Goal: Communication & Community: Answer question/provide support

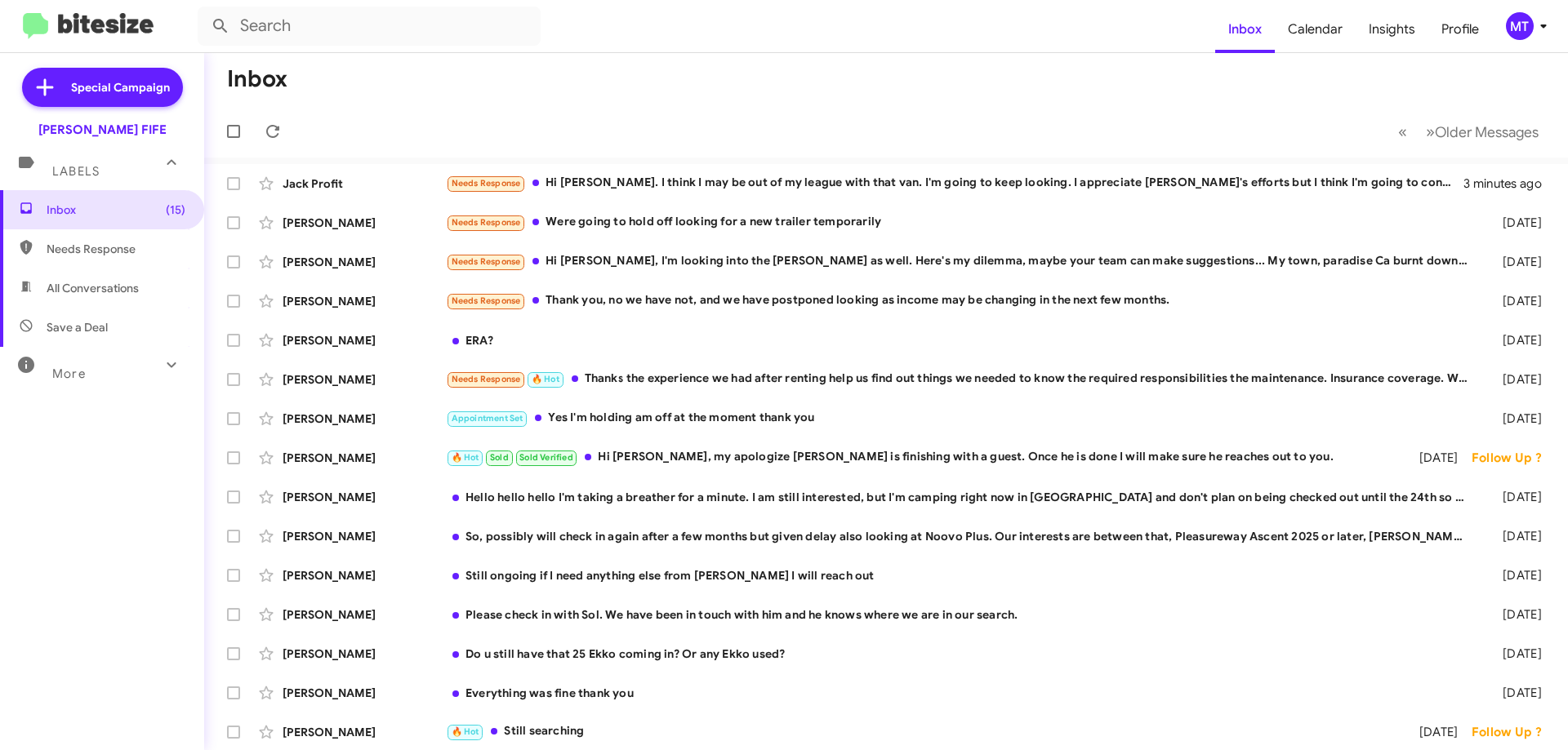
click at [104, 251] on span "Needs Response" at bounding box center [115, 249] width 139 height 16
type input "in:needs-response"
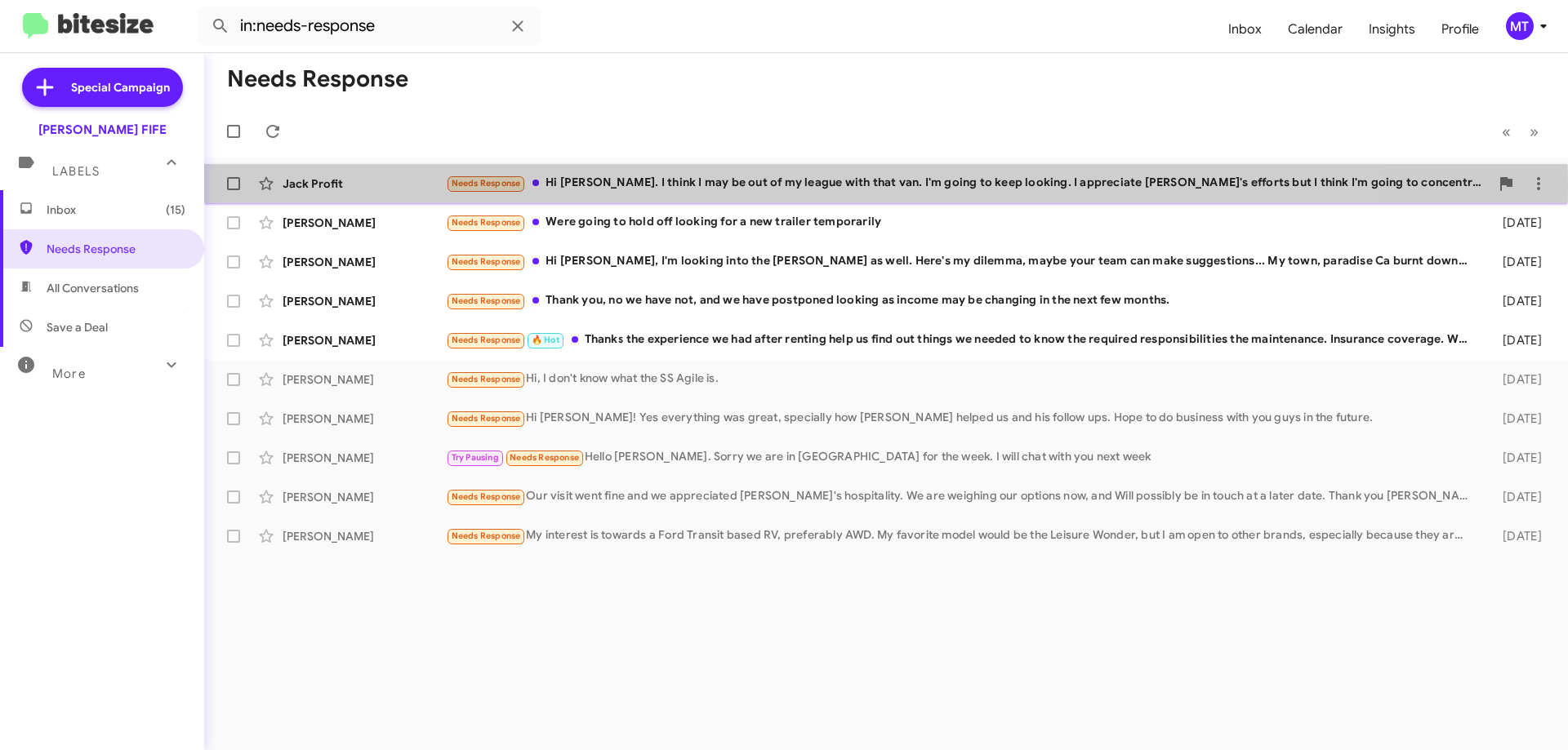
click at [333, 183] on div "Jack Profit" at bounding box center [364, 183] width 164 height 16
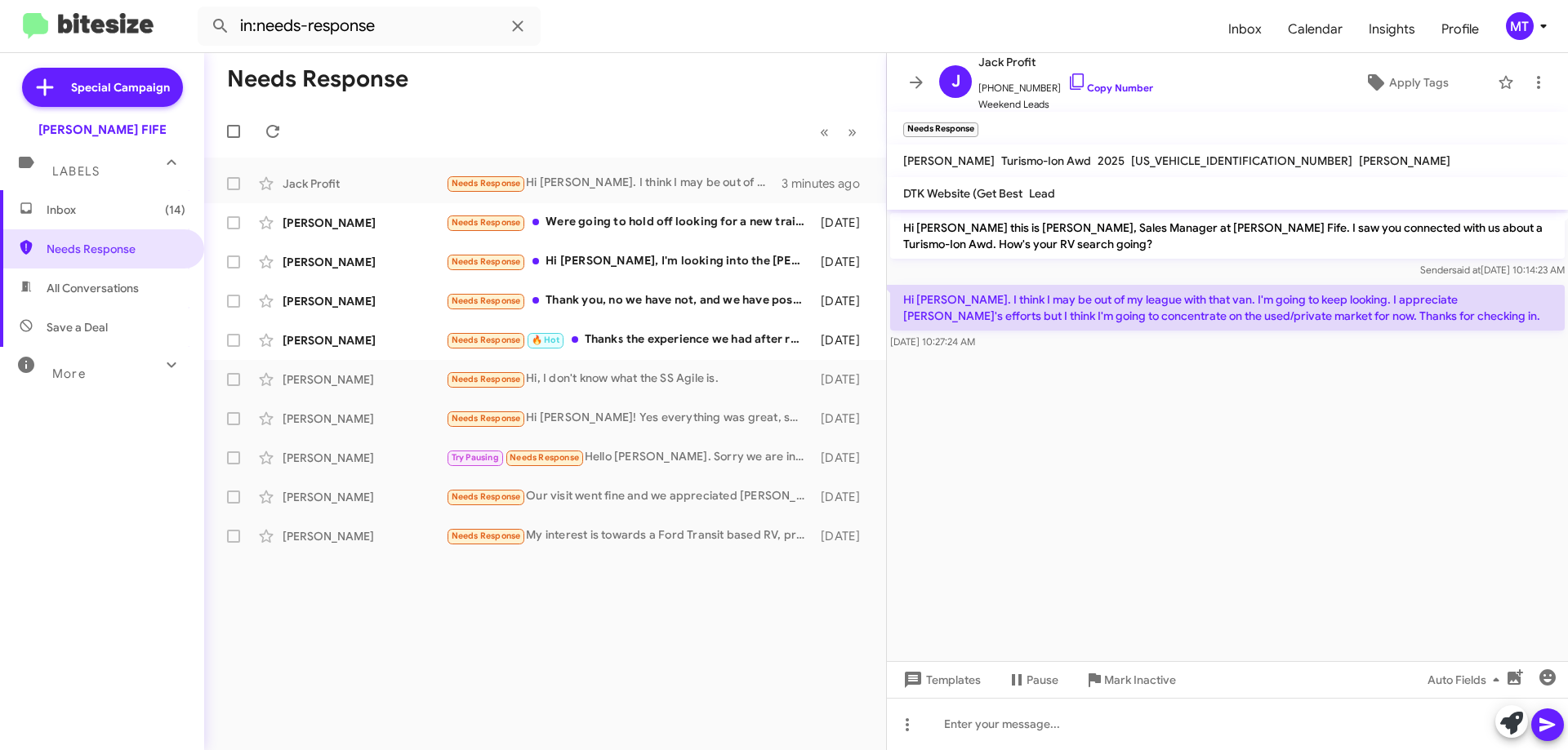
click at [1281, 438] on cdk-virtual-scroll-viewport "Hi [PERSON_NAME] this is [PERSON_NAME], Sales Manager at [PERSON_NAME] Fife. I …" at bounding box center [1227, 435] width 681 height 451
click at [1272, 441] on cdk-virtual-scroll-viewport "Hi [PERSON_NAME] this is [PERSON_NAME], Sales Manager at [PERSON_NAME] Fife. I …" at bounding box center [1227, 435] width 681 height 451
click at [1183, 488] on cdk-virtual-scroll-viewport "Hi [PERSON_NAME] this is [PERSON_NAME], Sales Manager at [PERSON_NAME] Fife. I …" at bounding box center [1227, 435] width 681 height 451
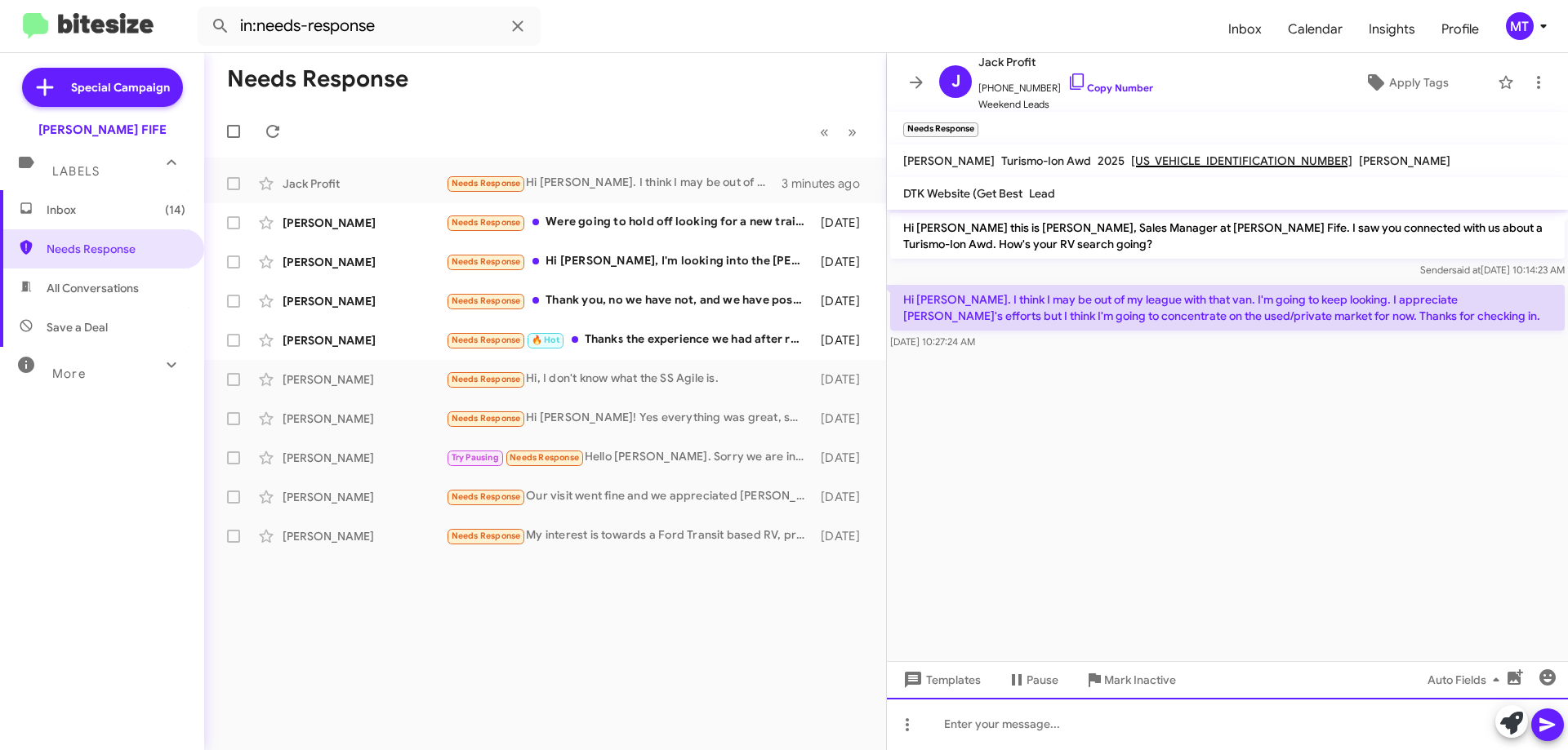
click at [1037, 731] on div at bounding box center [1227, 725] width 681 height 53
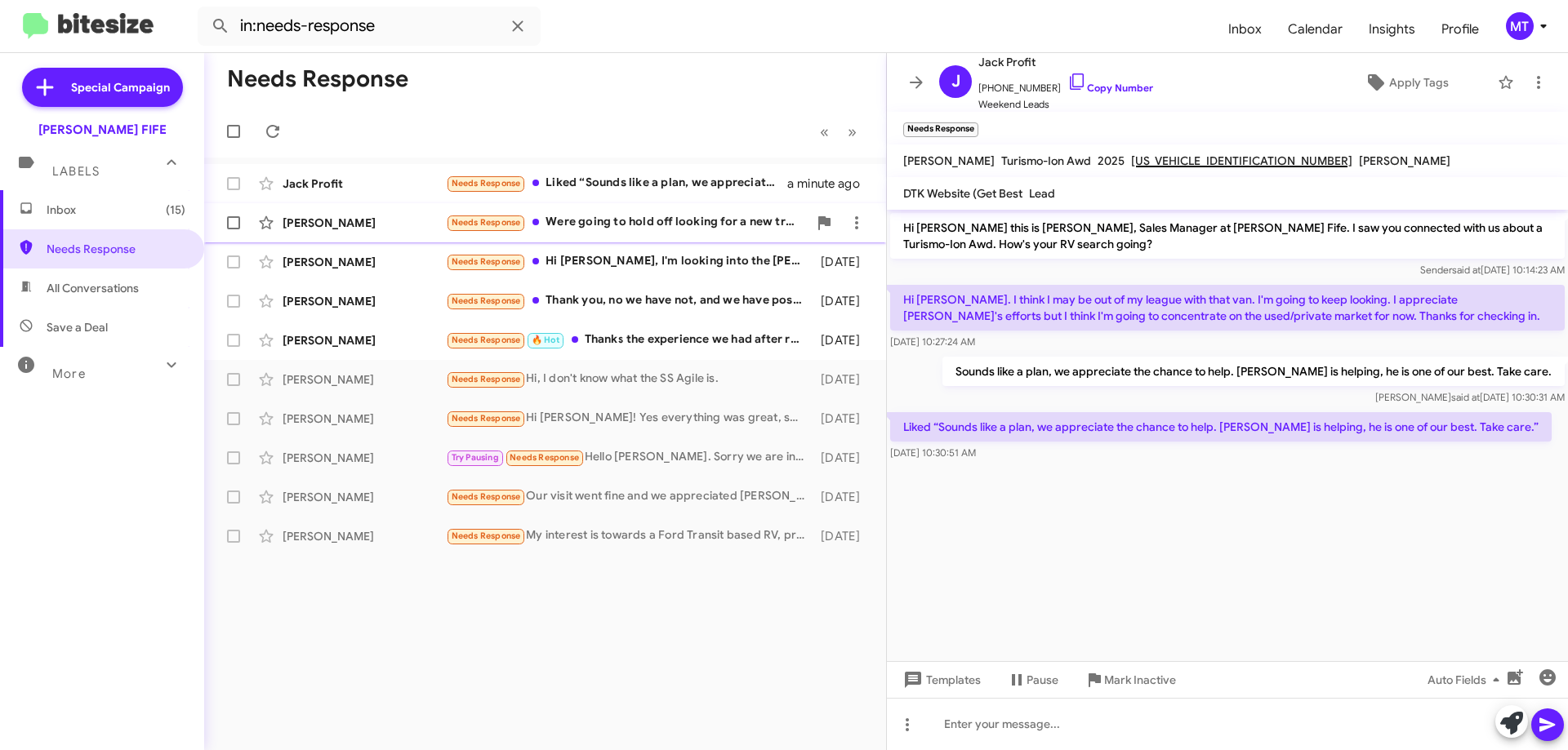
click at [343, 222] on div "[PERSON_NAME]" at bounding box center [364, 222] width 164 height 16
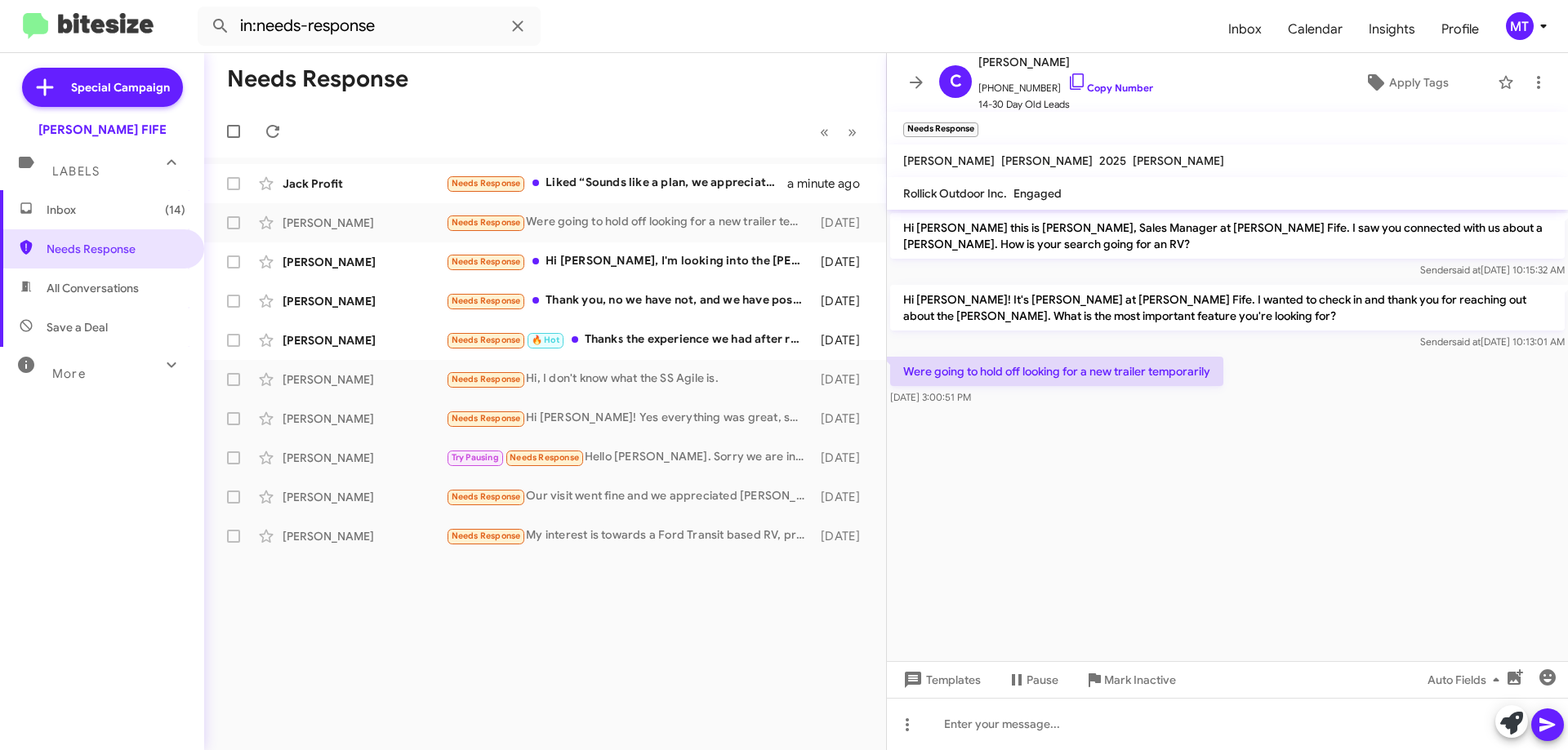
click at [1156, 545] on cdk-virtual-scroll-viewport "Hi [PERSON_NAME] this is [PERSON_NAME], Sales Manager at [PERSON_NAME] Fife. I …" at bounding box center [1227, 435] width 681 height 451
click at [1145, 521] on cdk-virtual-scroll-viewport "Hi [PERSON_NAME] this is [PERSON_NAME], Sales Manager at [PERSON_NAME] Fife. I …" at bounding box center [1227, 435] width 681 height 451
click at [1129, 522] on cdk-virtual-scroll-viewport "Hi [PERSON_NAME] this is [PERSON_NAME], Sales Manager at [PERSON_NAME] Fife. I …" at bounding box center [1227, 435] width 681 height 451
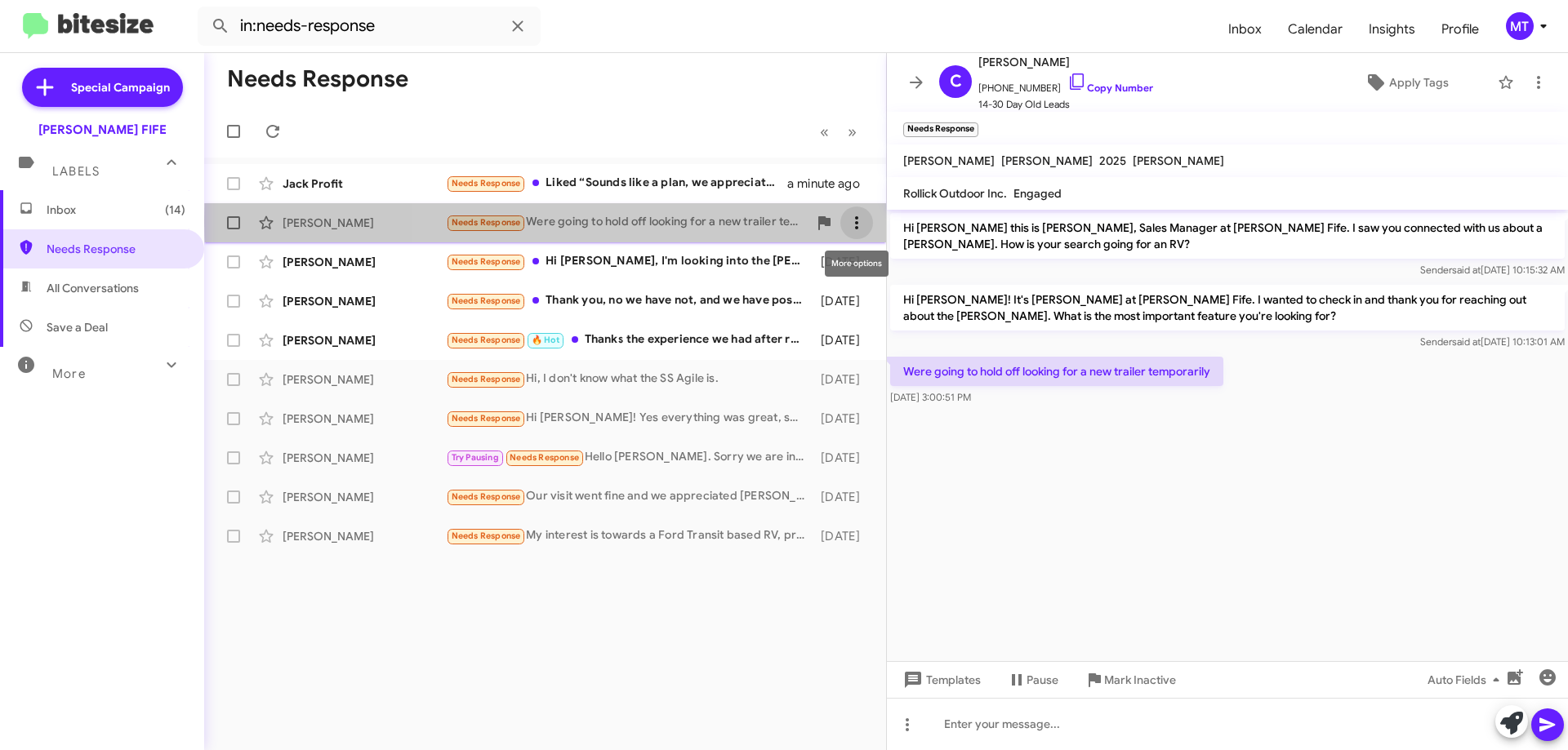
click at [860, 222] on icon at bounding box center [857, 223] width 20 height 20
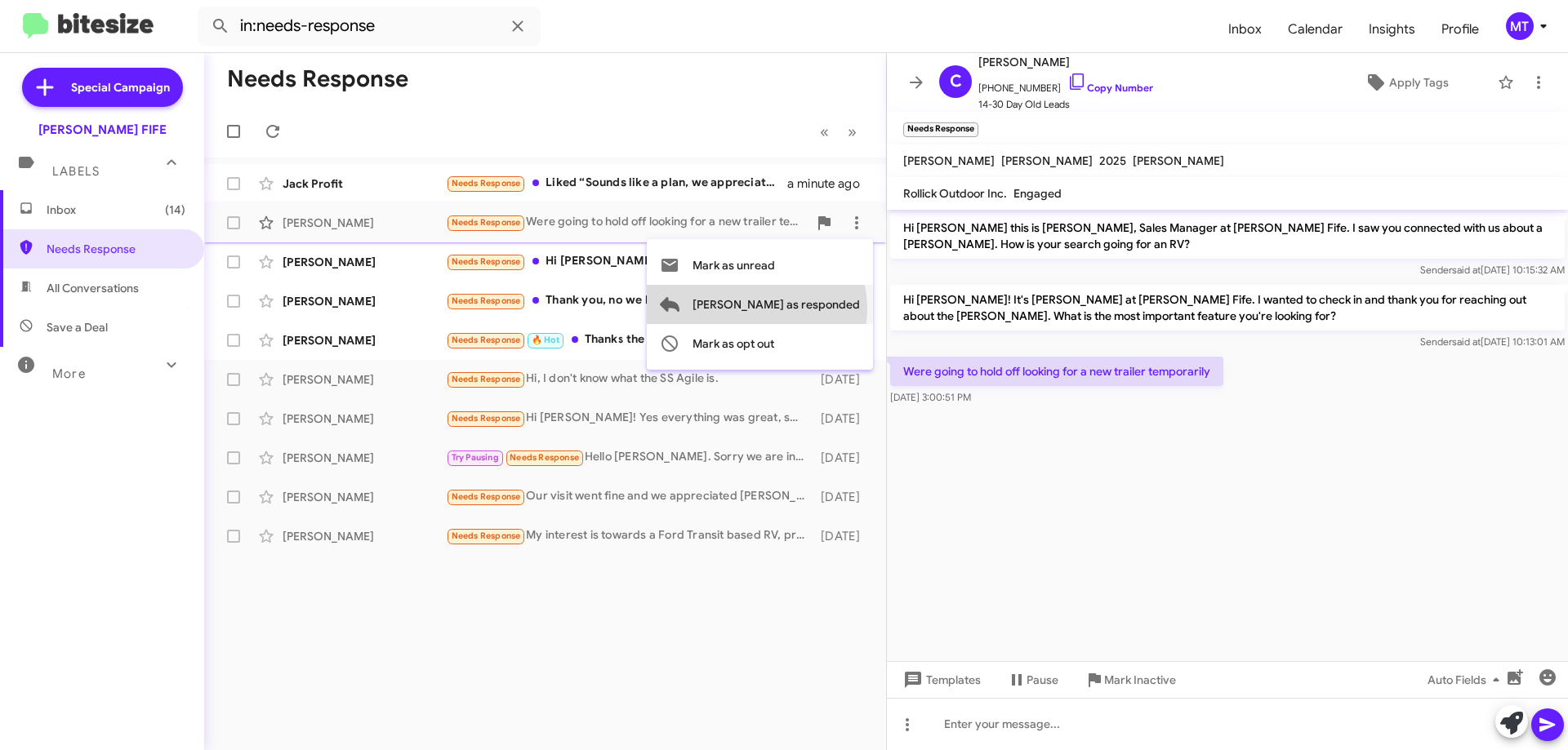
drag, startPoint x: 821, startPoint y: 309, endPoint x: 831, endPoint y: 308, distance: 10.0
click at [831, 308] on span "[PERSON_NAME] as responded" at bounding box center [776, 304] width 167 height 39
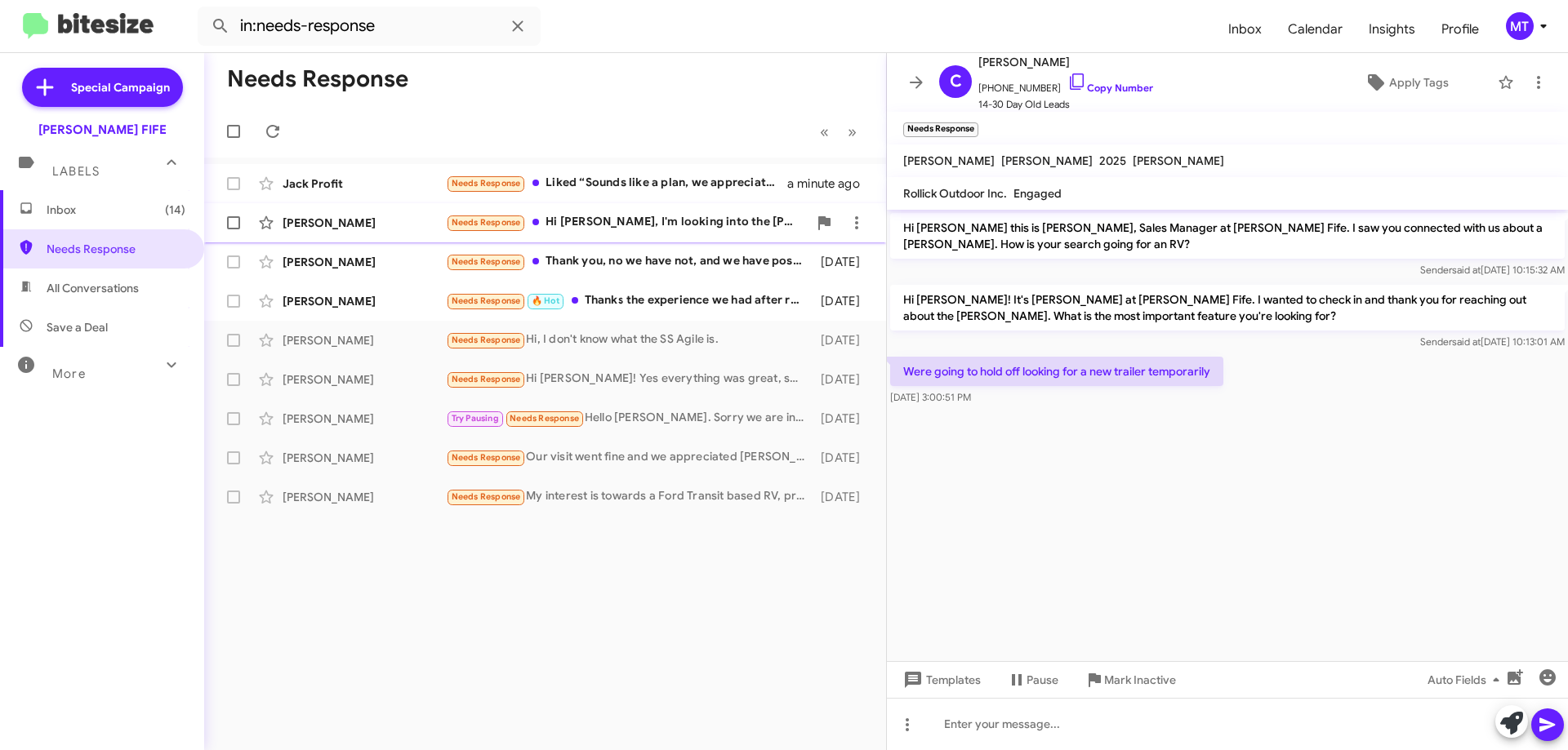
click at [693, 223] on div "Needs Response Hi [PERSON_NAME], I'm looking into the [PERSON_NAME] as well. He…" at bounding box center [627, 222] width 362 height 19
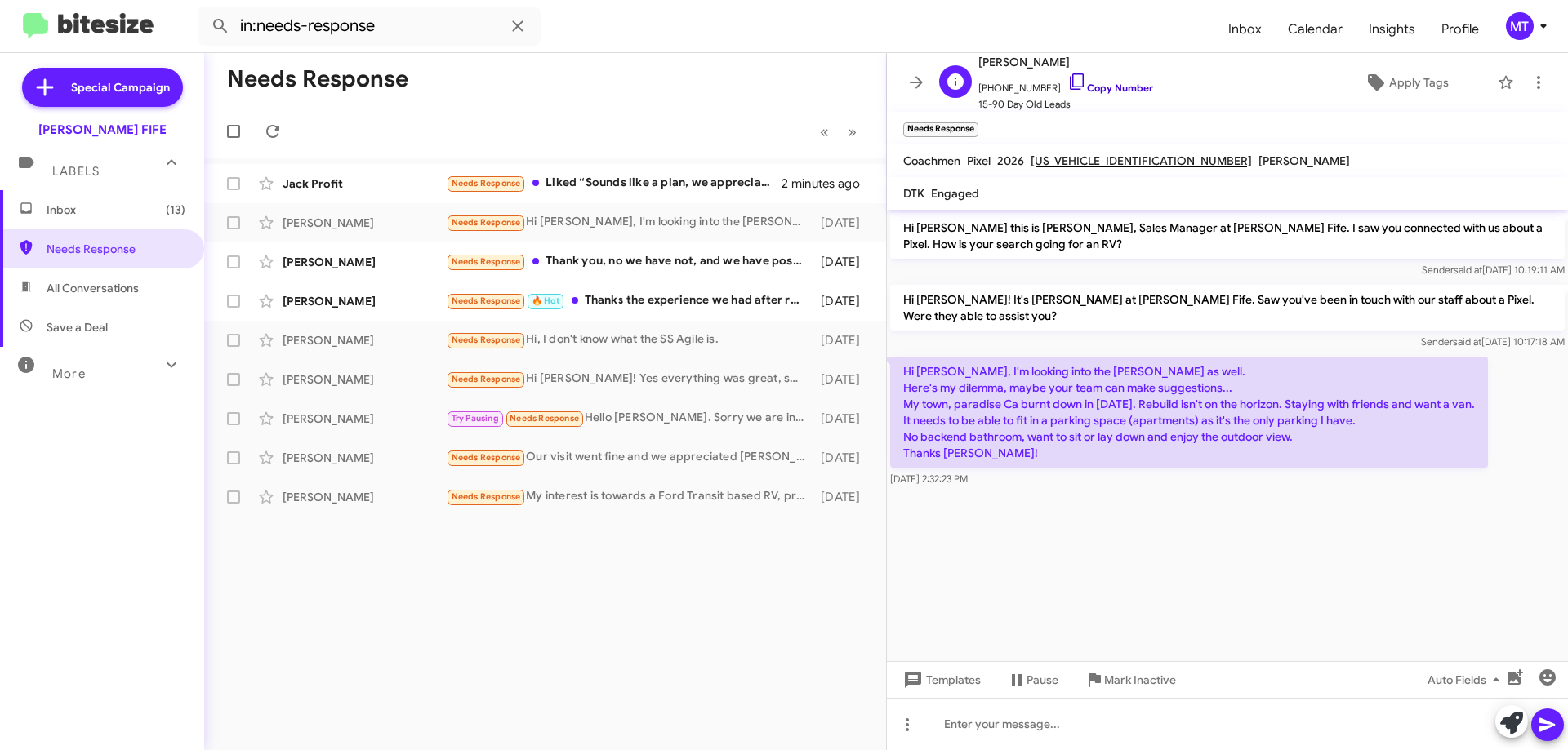
click at [1114, 87] on link "Copy Number" at bounding box center [1110, 87] width 85 height 12
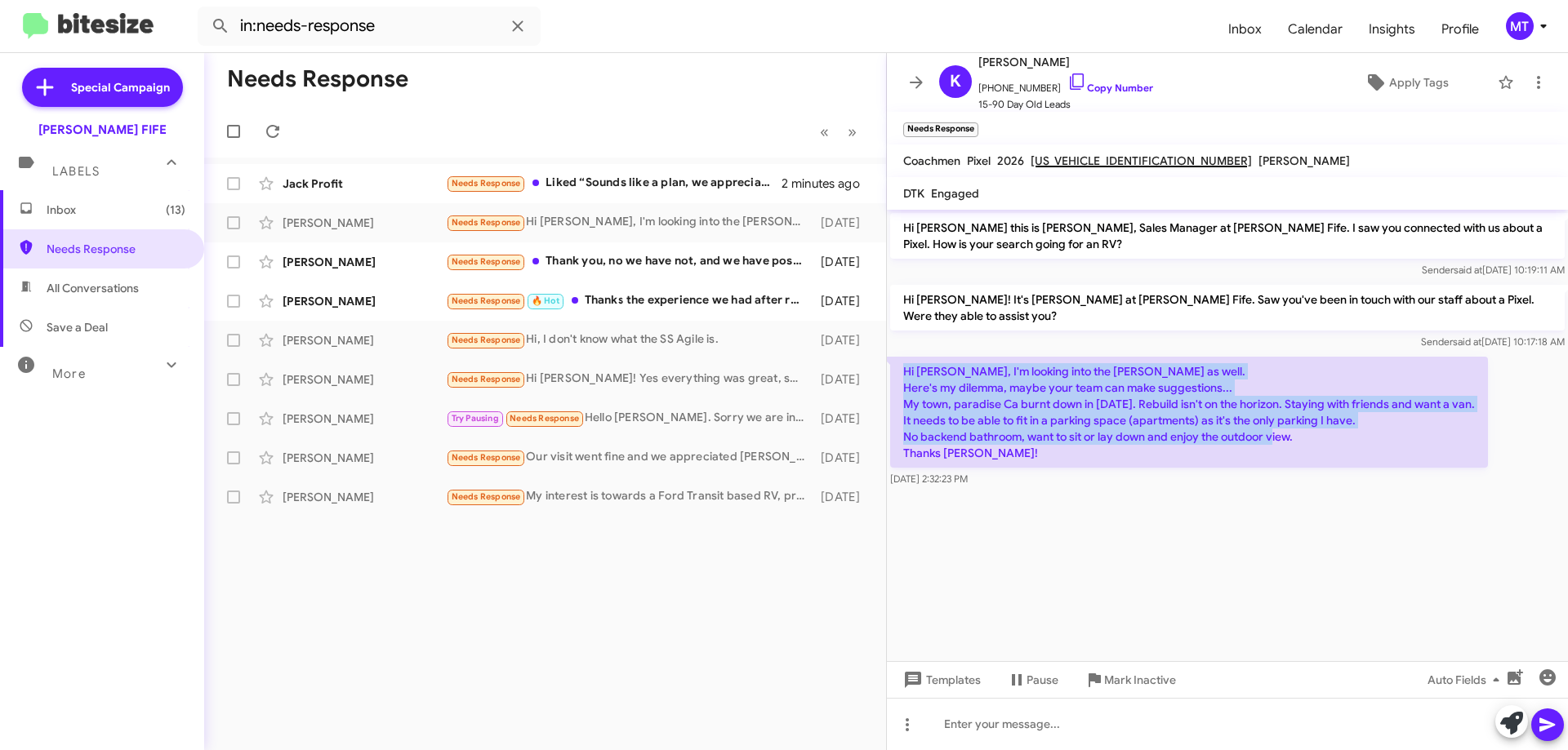
drag, startPoint x: 998, startPoint y: 458, endPoint x: 905, endPoint y: 365, distance: 131.5
click at [905, 365] on p "Hi [PERSON_NAME], I'm looking into the [PERSON_NAME] as well. Here's my dilemma…" at bounding box center [1189, 412] width 598 height 111
copy p "Hi [PERSON_NAME], I'm looking into the [PERSON_NAME] as well. Here's my dilemma…"
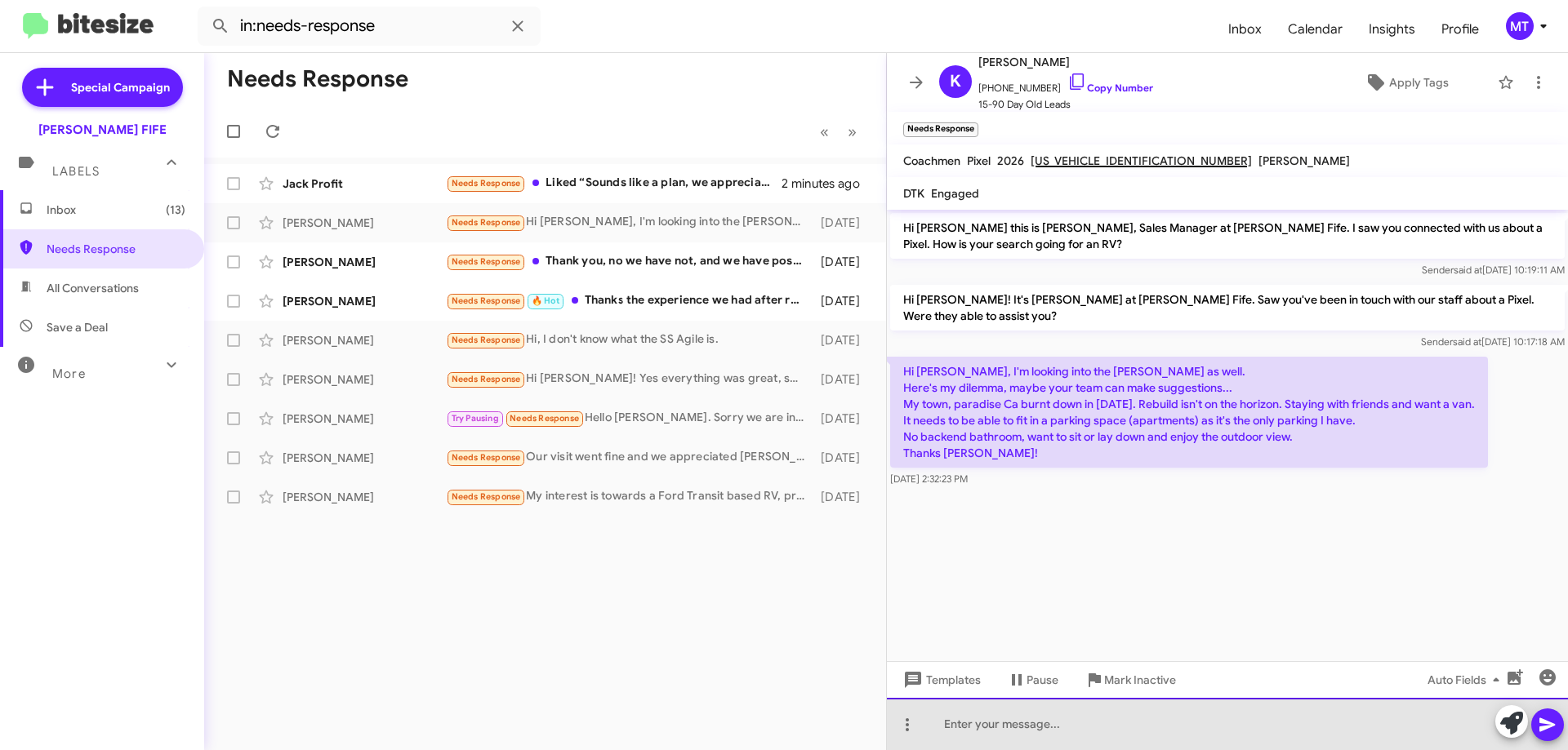
click at [997, 724] on div at bounding box center [1227, 725] width 681 height 53
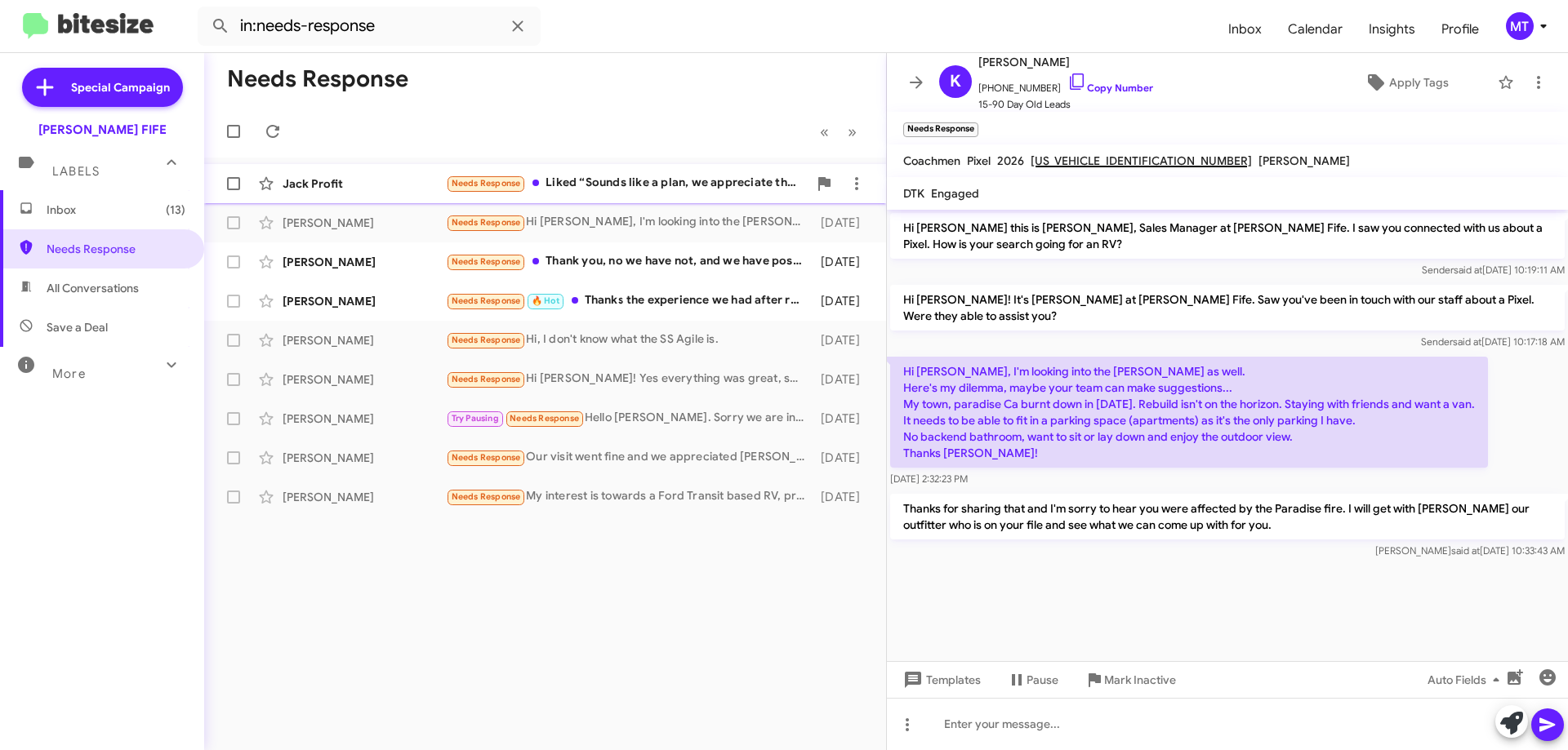
click at [719, 192] on div "Needs Response Liked “Sounds like a plan, we appreciate the chance to help. [PE…" at bounding box center [627, 183] width 362 height 19
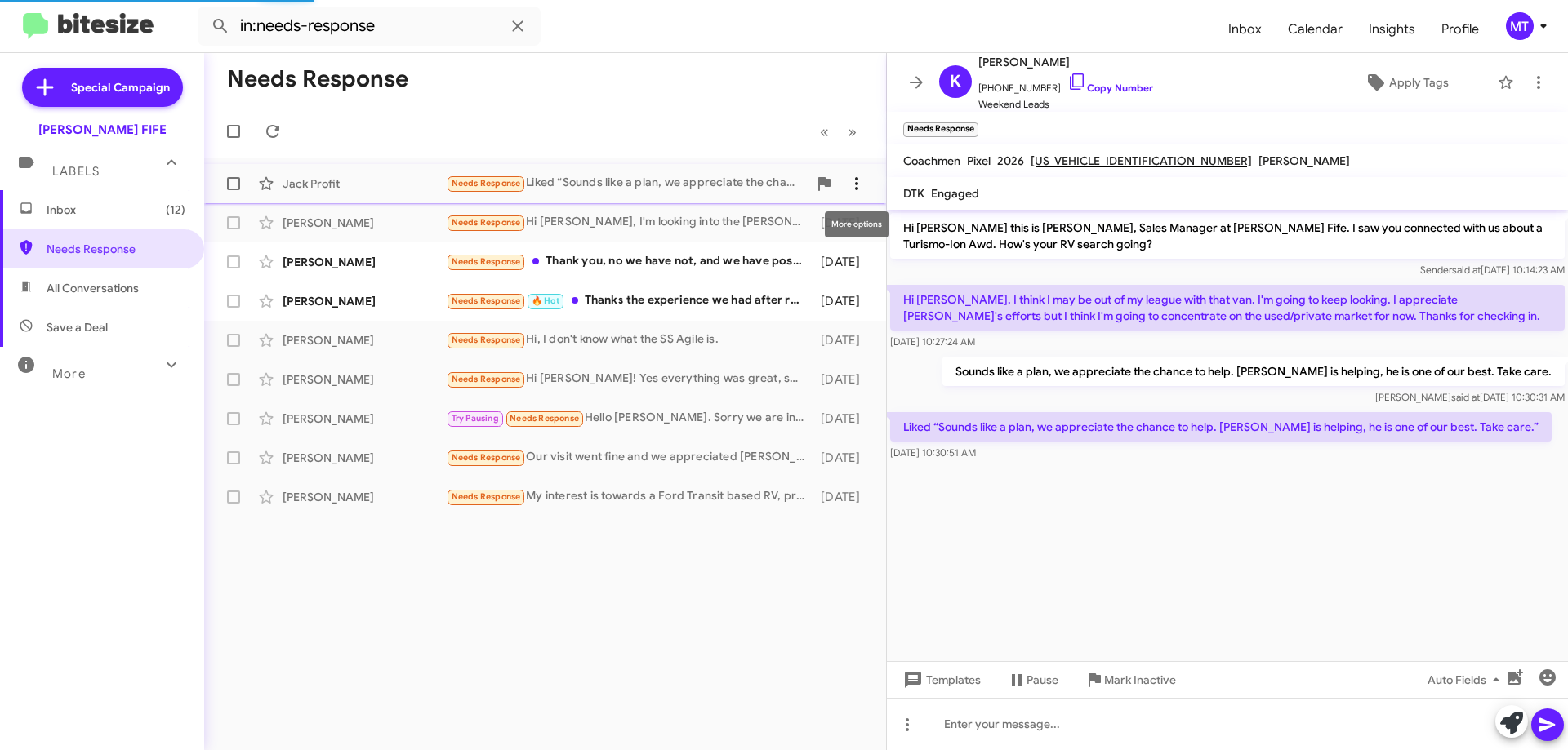
click at [858, 183] on icon at bounding box center [857, 183] width 4 height 13
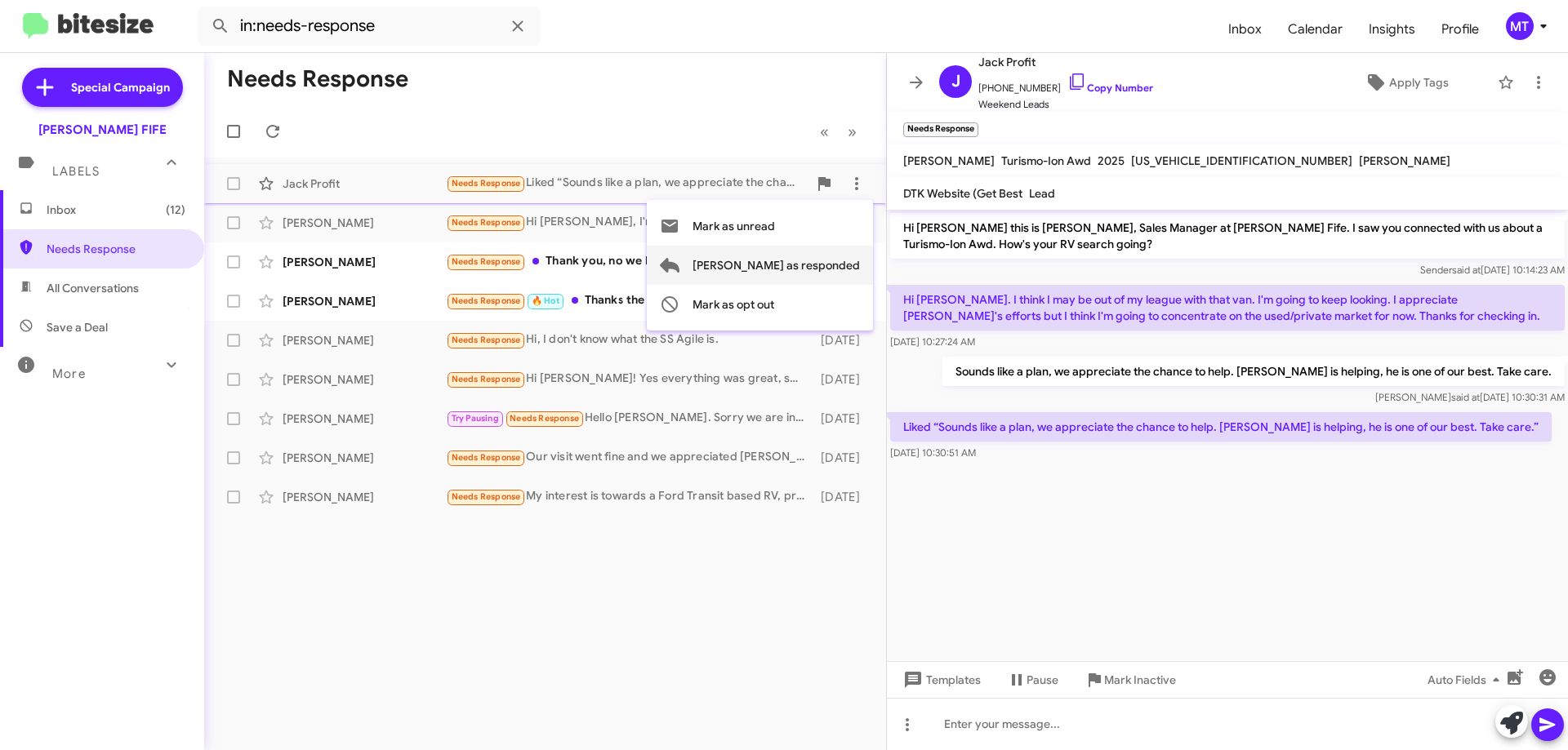
click at [839, 269] on span "[PERSON_NAME] as responded" at bounding box center [776, 265] width 167 height 39
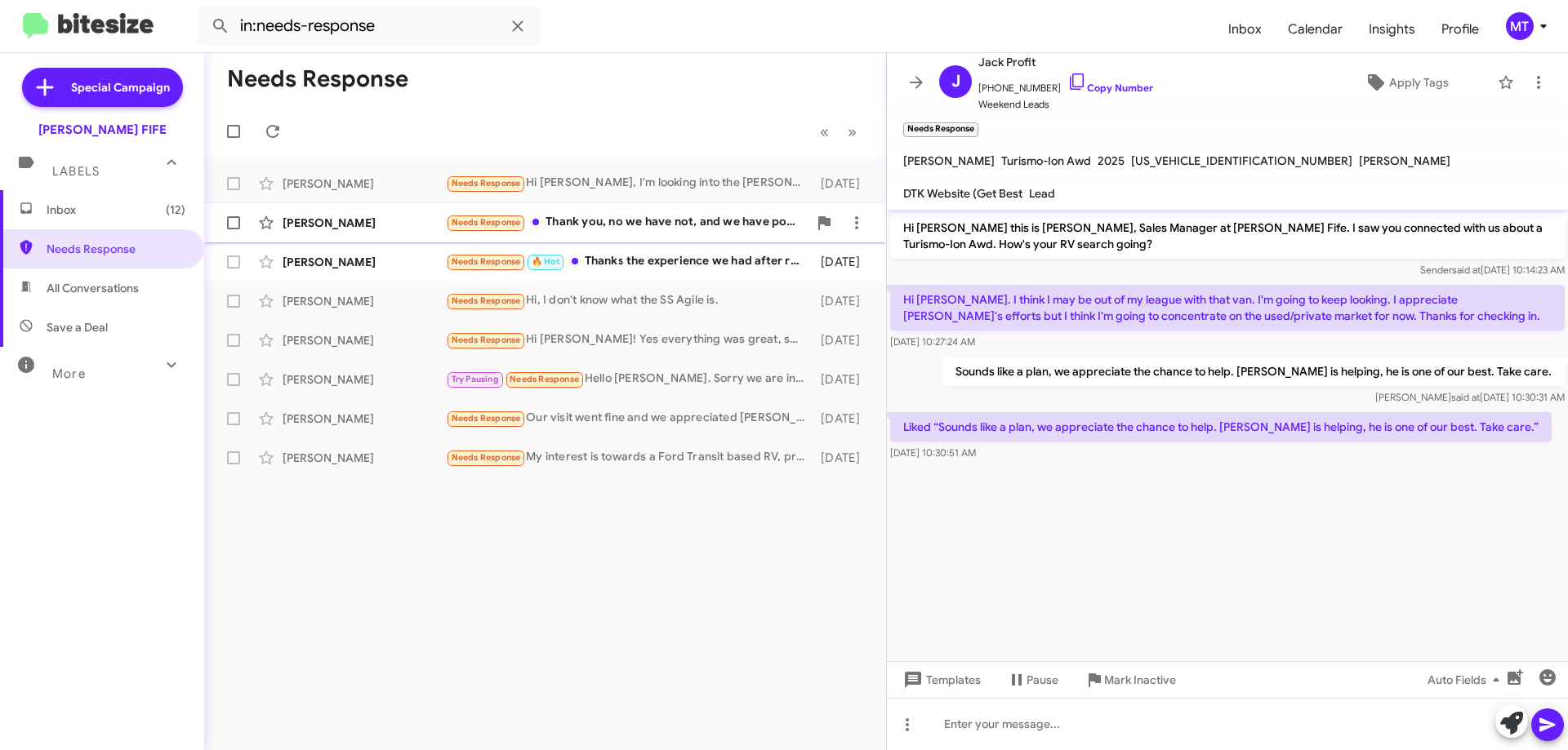
click at [655, 224] on div "Needs Response Thank you, no we have not, and we have postponed looking as inco…" at bounding box center [627, 222] width 362 height 19
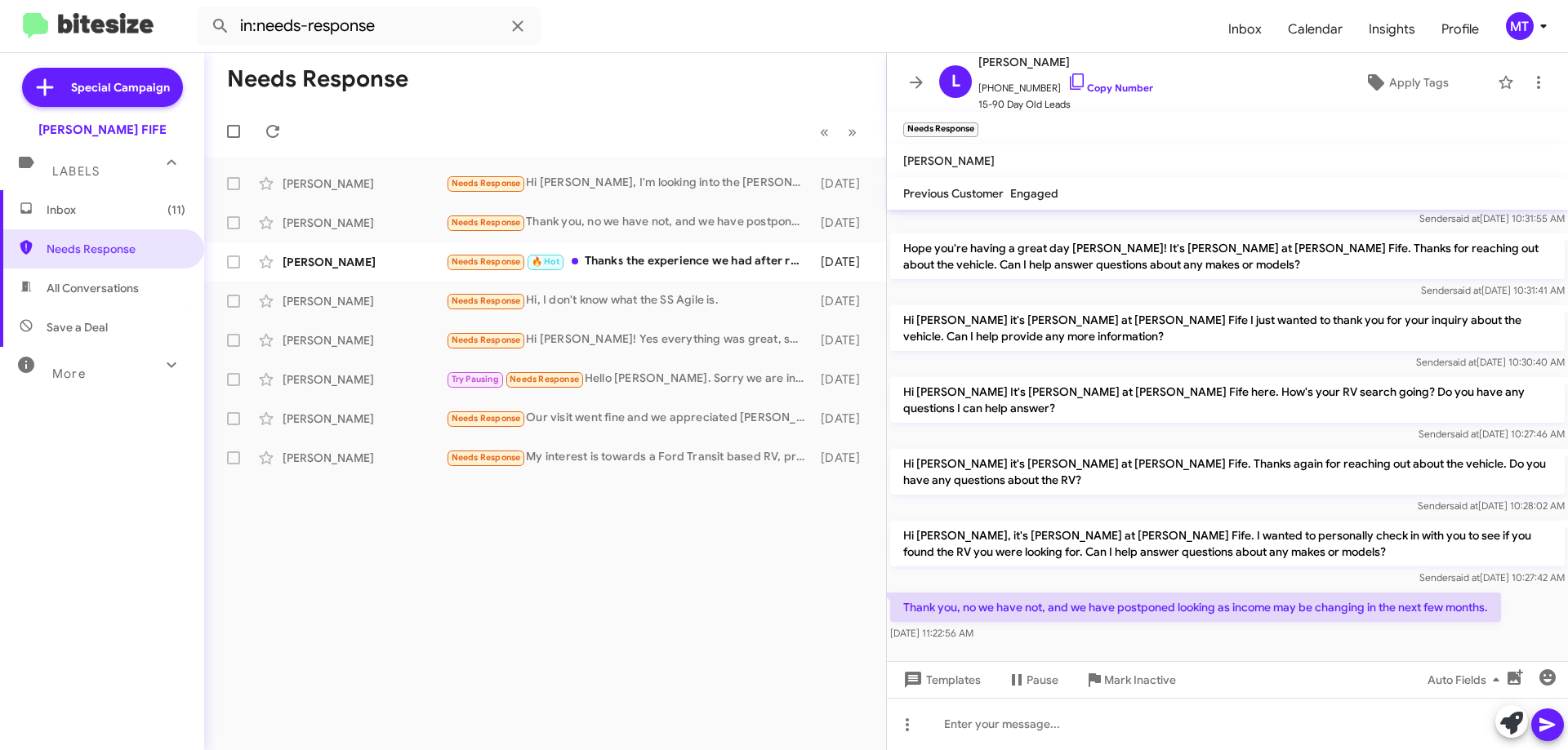
click at [1220, 601] on p "Thank you, no we have not, and we have postponed looking as income may be chang…" at bounding box center [1196, 607] width 610 height 29
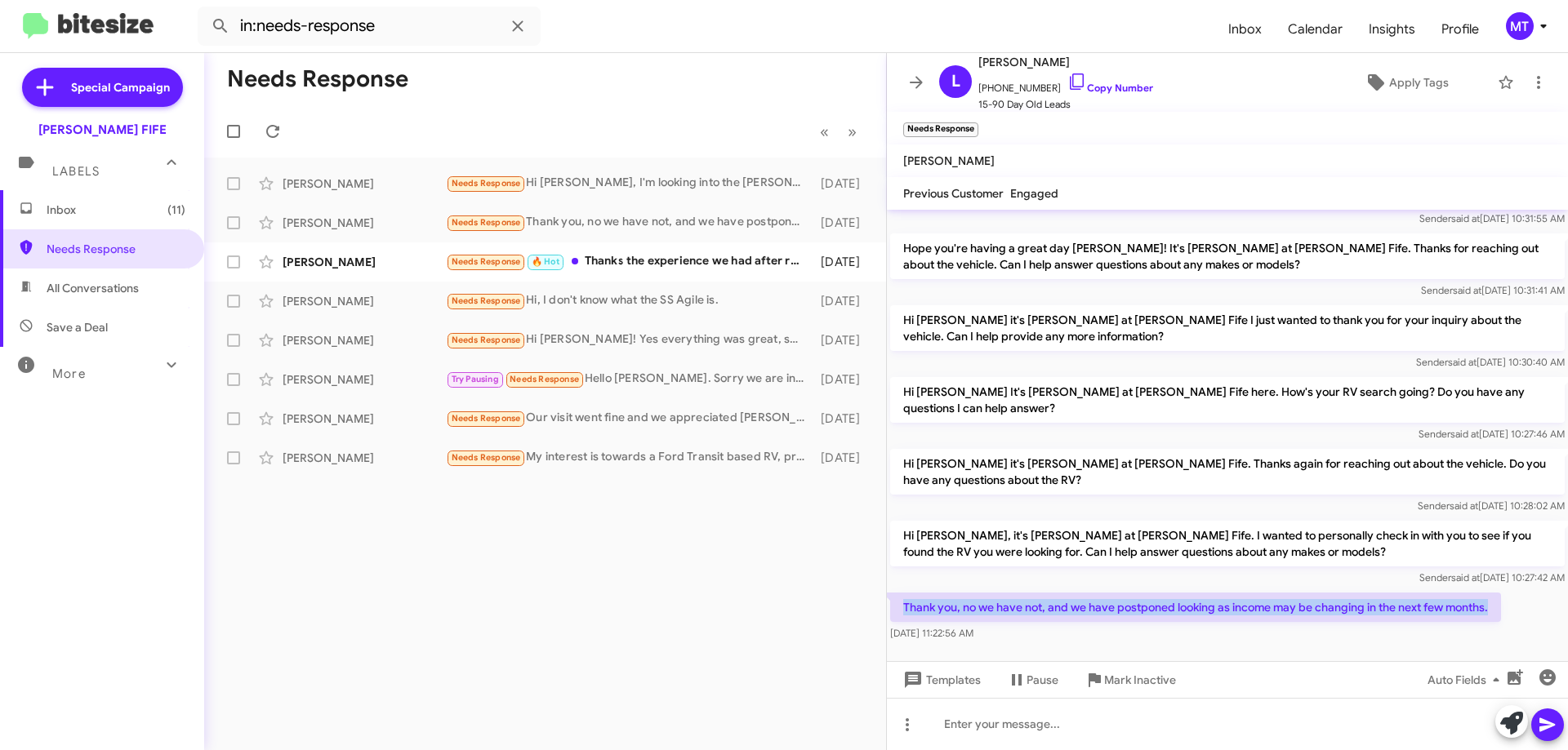
click at [1220, 601] on p "Thank you, no we have not, and we have postponed looking as income may be chang…" at bounding box center [1196, 607] width 610 height 29
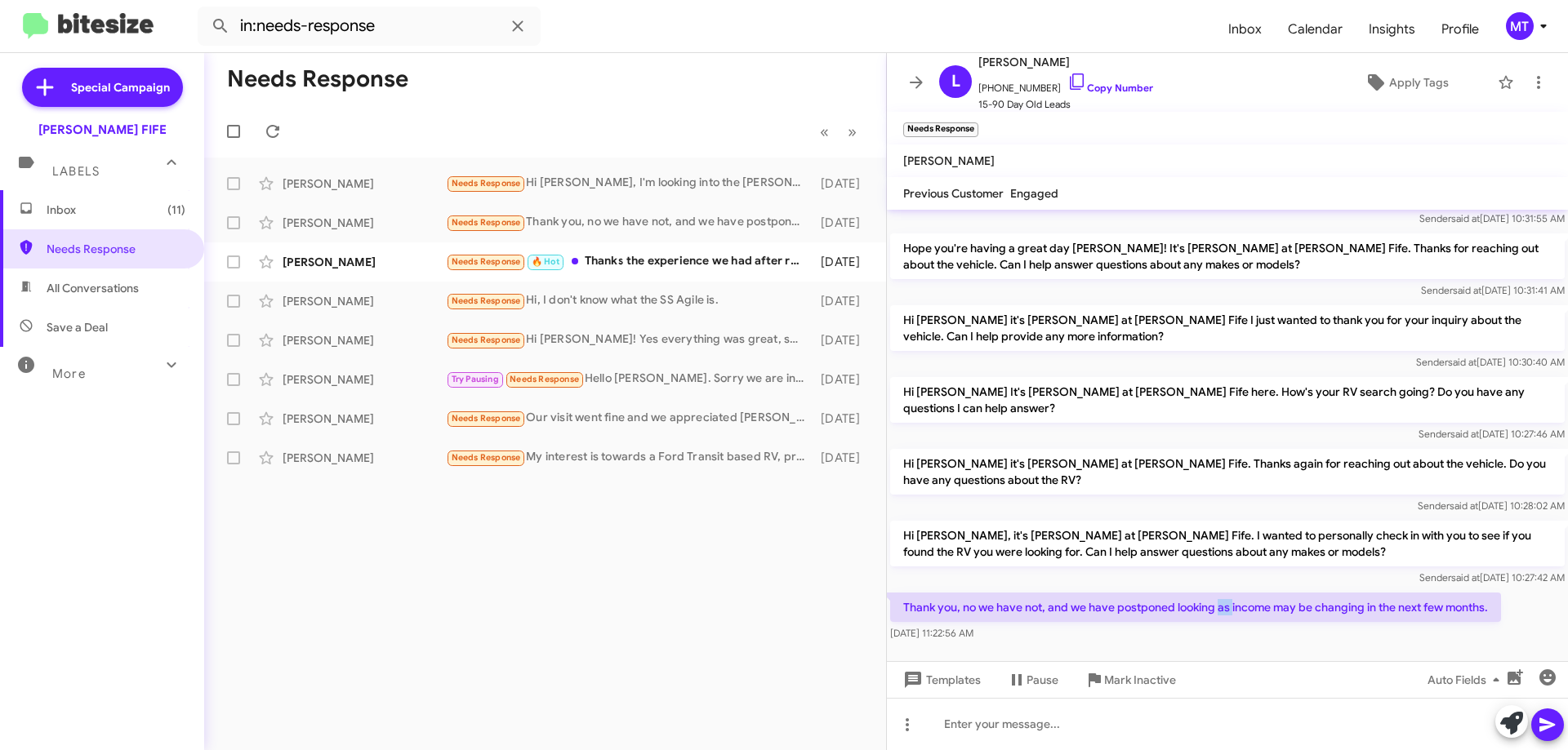
click at [1220, 601] on p "Thank you, no we have not, and we have postponed looking as income may be chang…" at bounding box center [1196, 607] width 610 height 29
click at [1015, 678] on icon at bounding box center [1017, 680] width 20 height 20
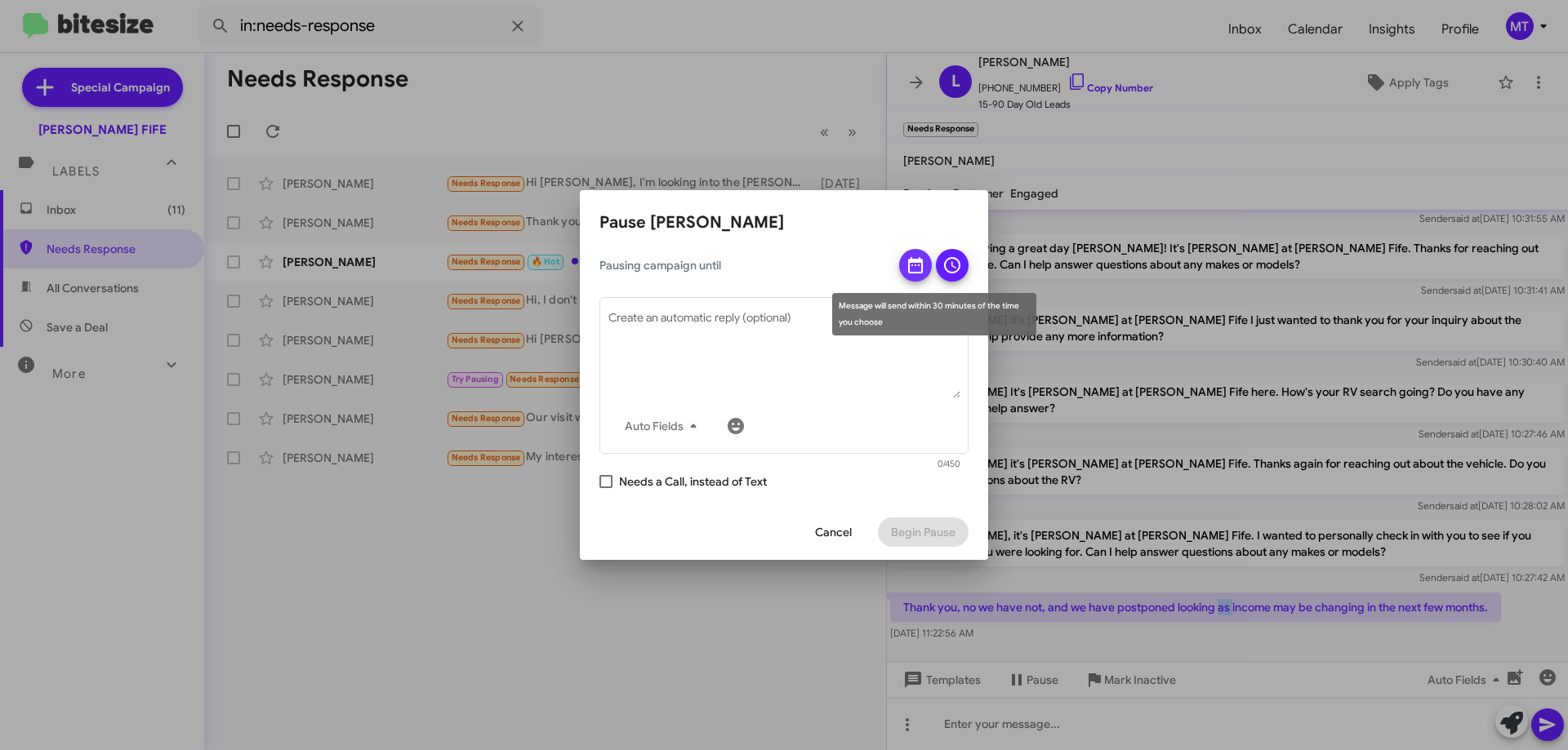
click at [909, 262] on icon at bounding box center [916, 265] width 15 height 16
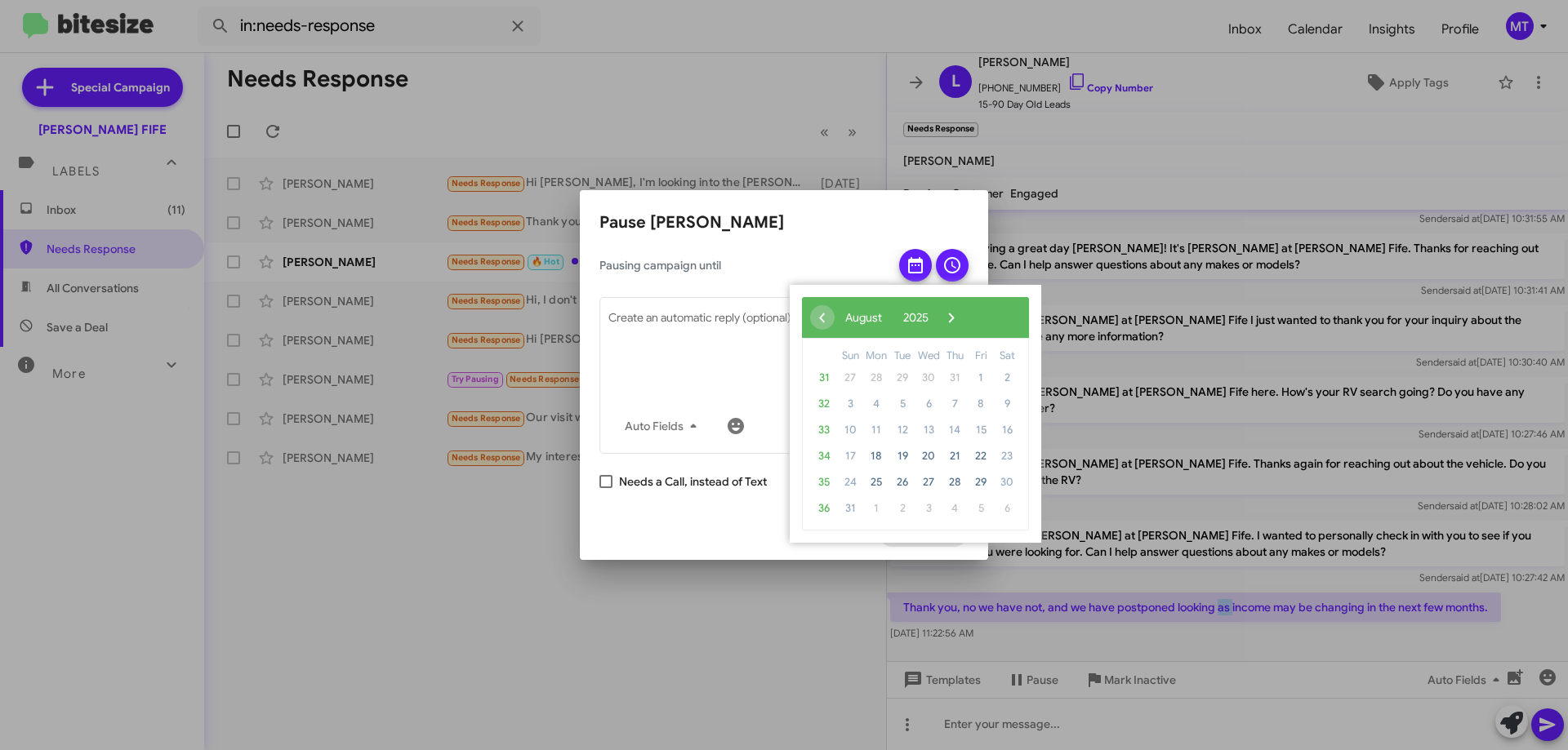
click at [1026, 320] on div "‹ ​ August ​ 2025 ​ › Sun Mon Tue Wed Thu Fri Sat 31 27 28 29 30 31 1 2 32 3 4 …" at bounding box center [915, 414] width 252 height 258
click at [964, 321] on span "›" at bounding box center [951, 317] width 25 height 25
click at [981, 481] on span "31" at bounding box center [980, 482] width 26 height 26
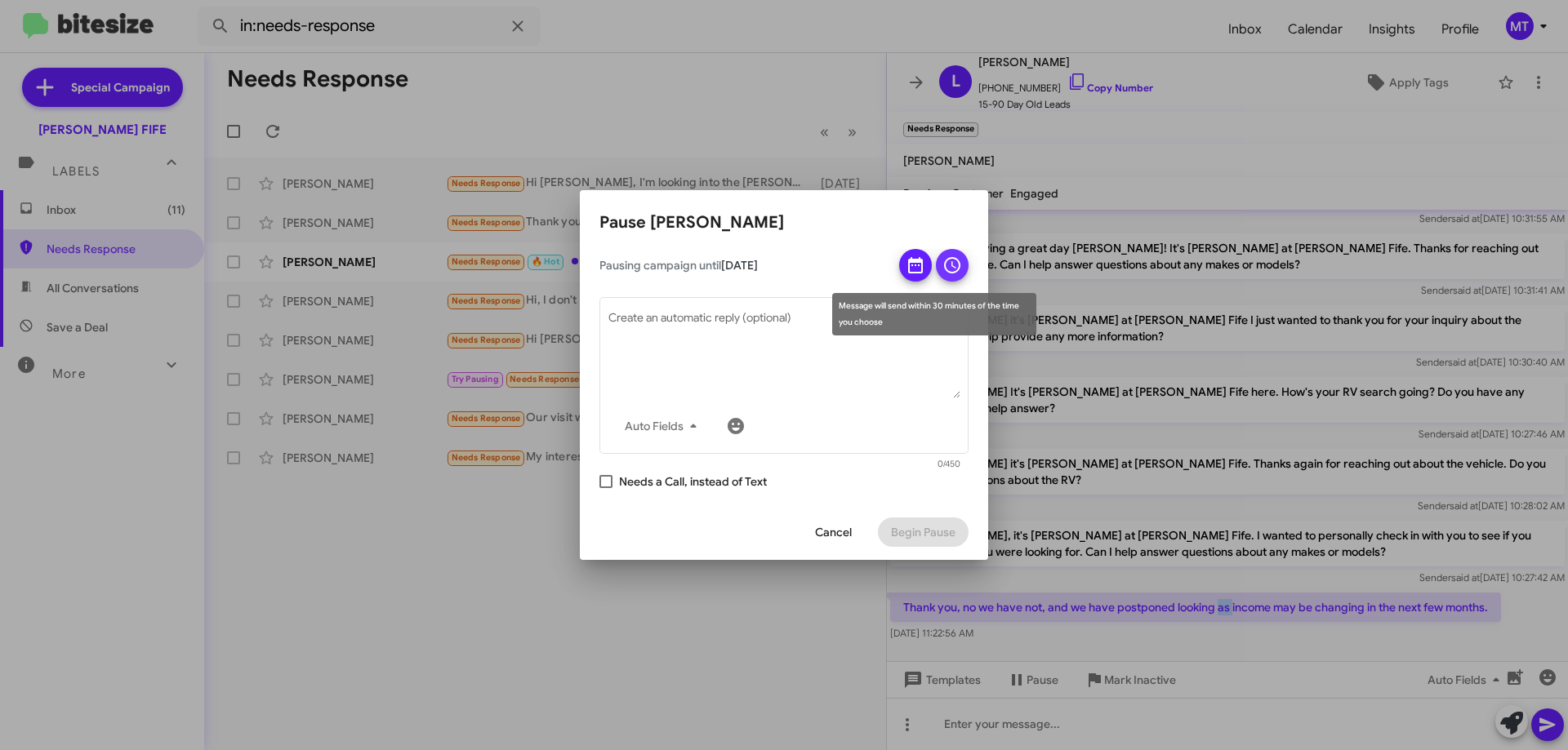
click at [950, 271] on icon at bounding box center [952, 265] width 20 height 20
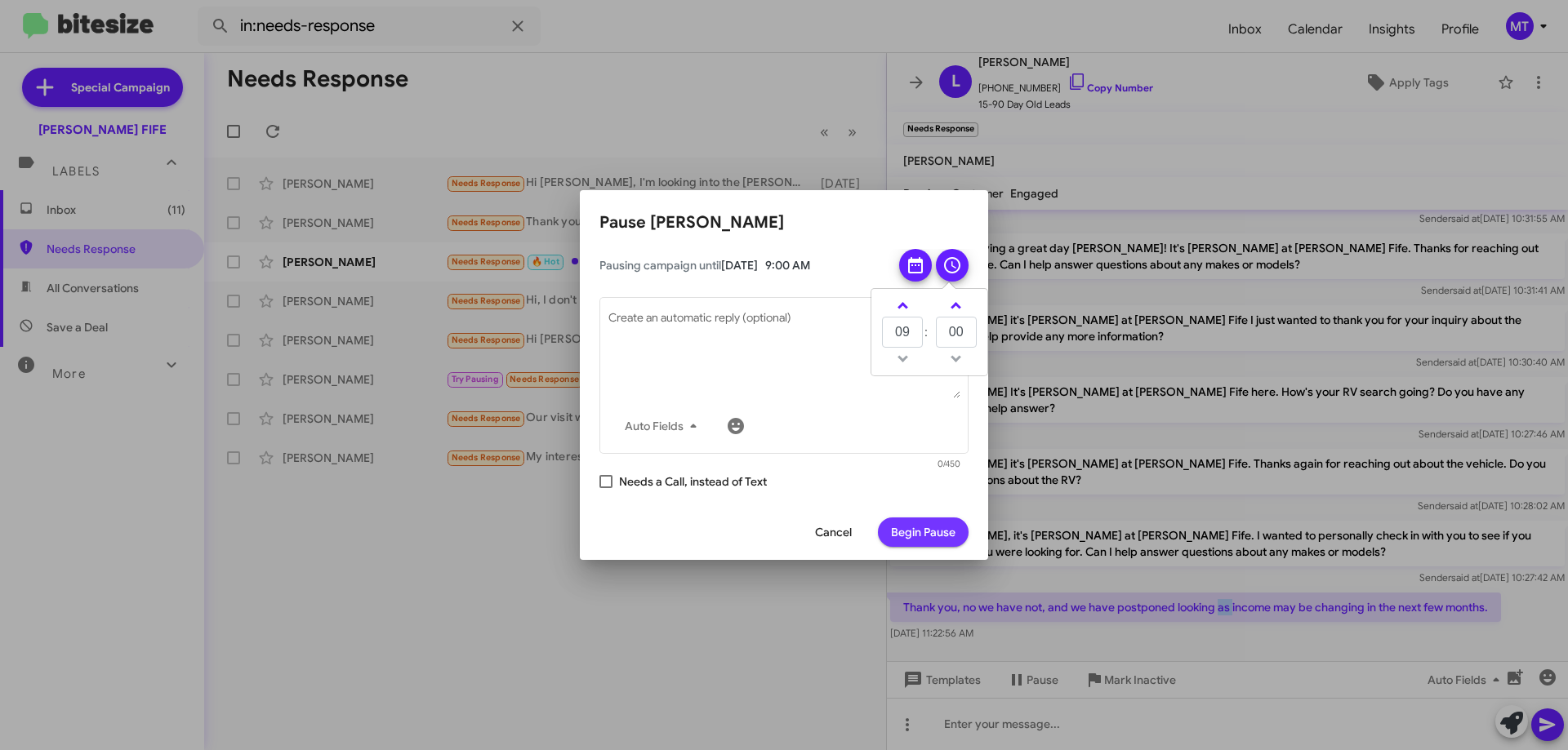
click at [925, 544] on span "Begin Pause" at bounding box center [923, 532] width 65 height 29
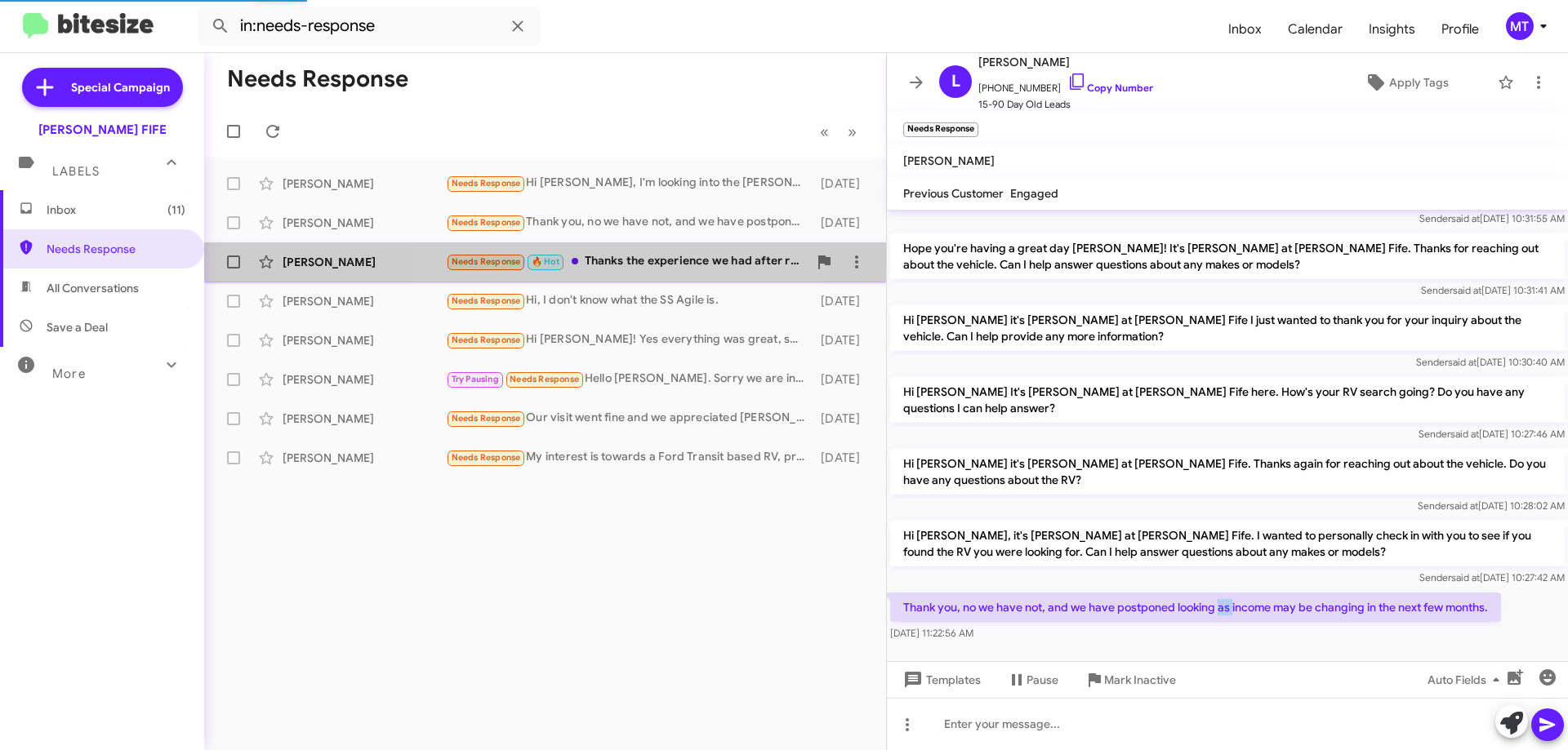
click at [620, 264] on div "Needs Response 🔥 Hot Thanks the experience we had after renting help us find ou…" at bounding box center [627, 262] width 362 height 19
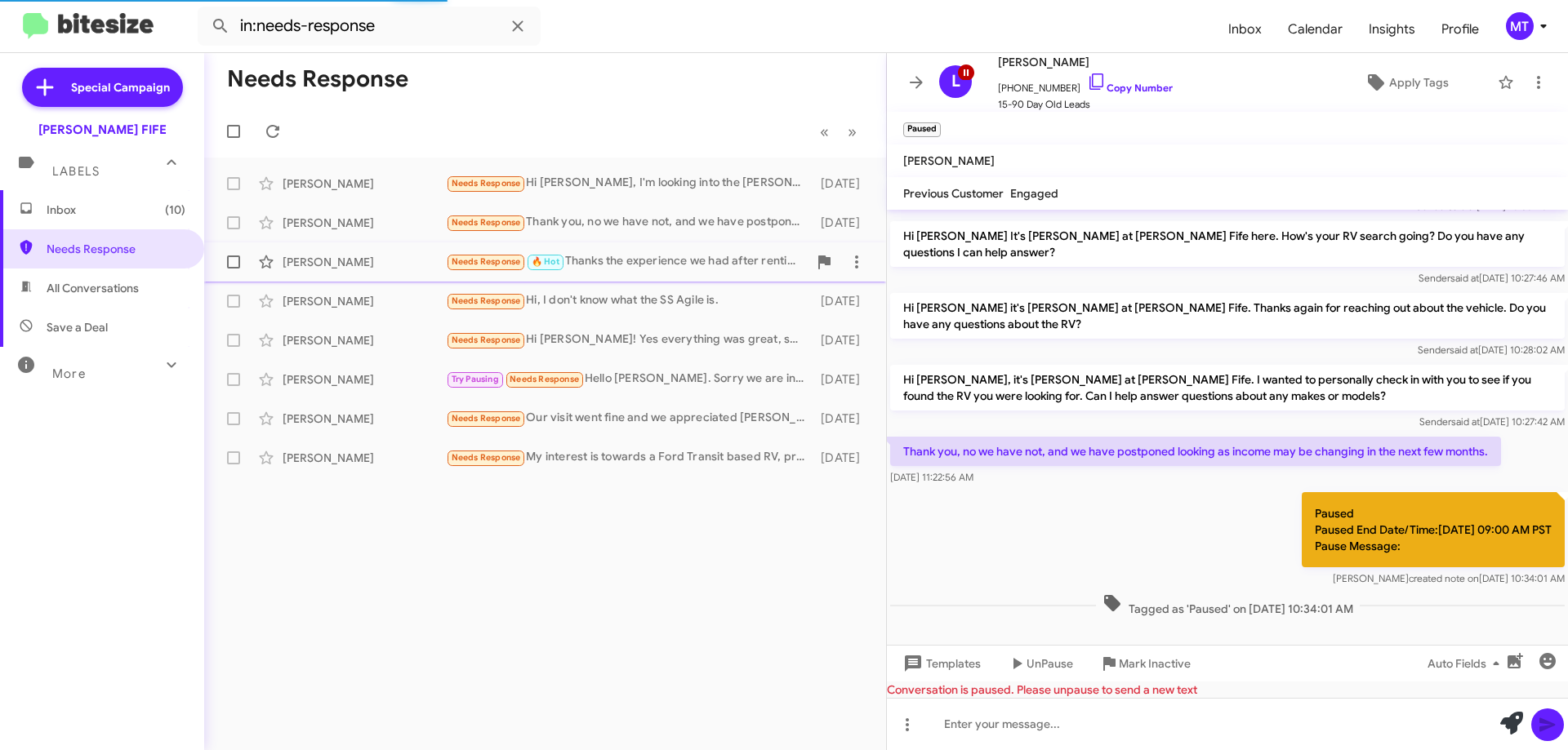
scroll to position [20, 0]
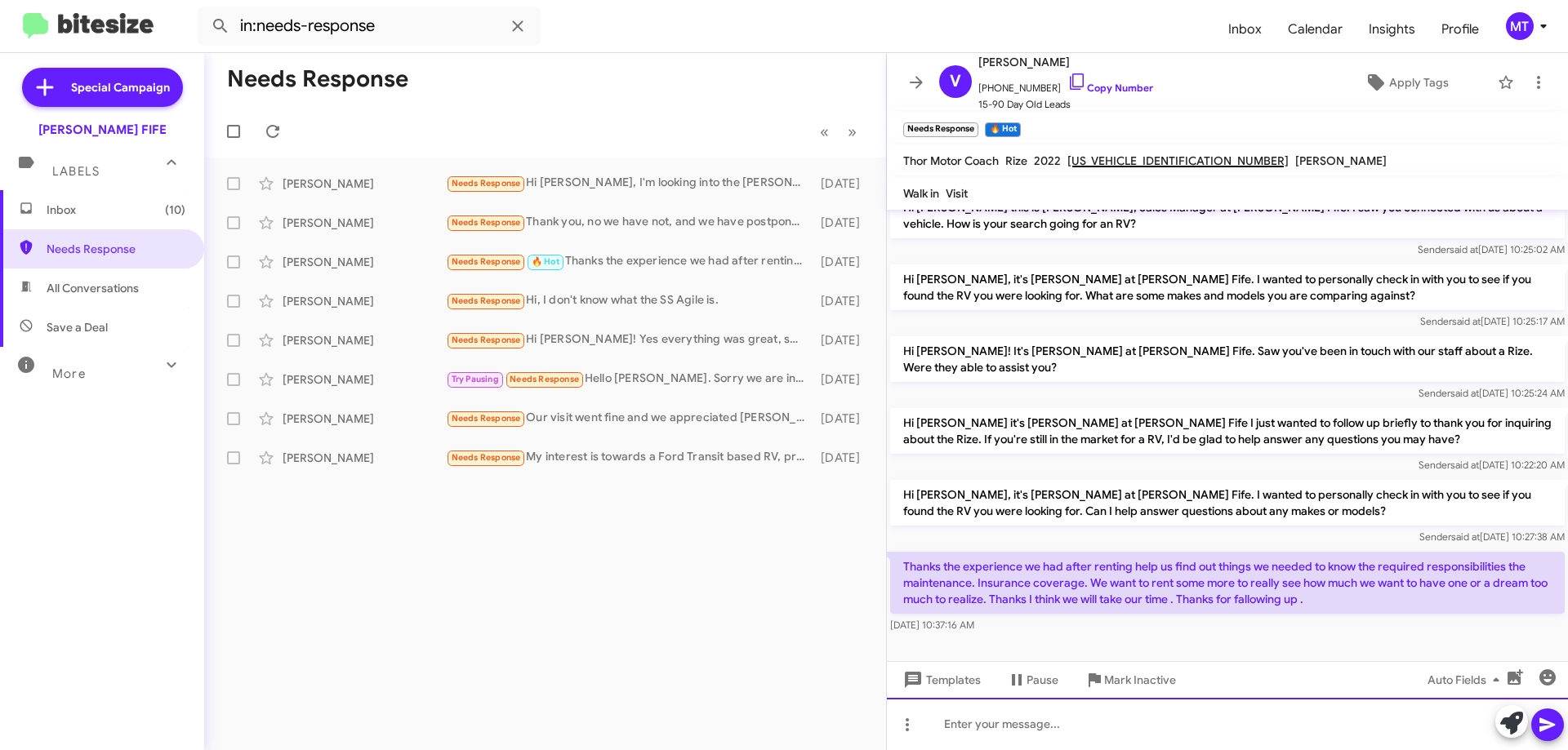
click at [996, 722] on div at bounding box center [1227, 725] width 681 height 53
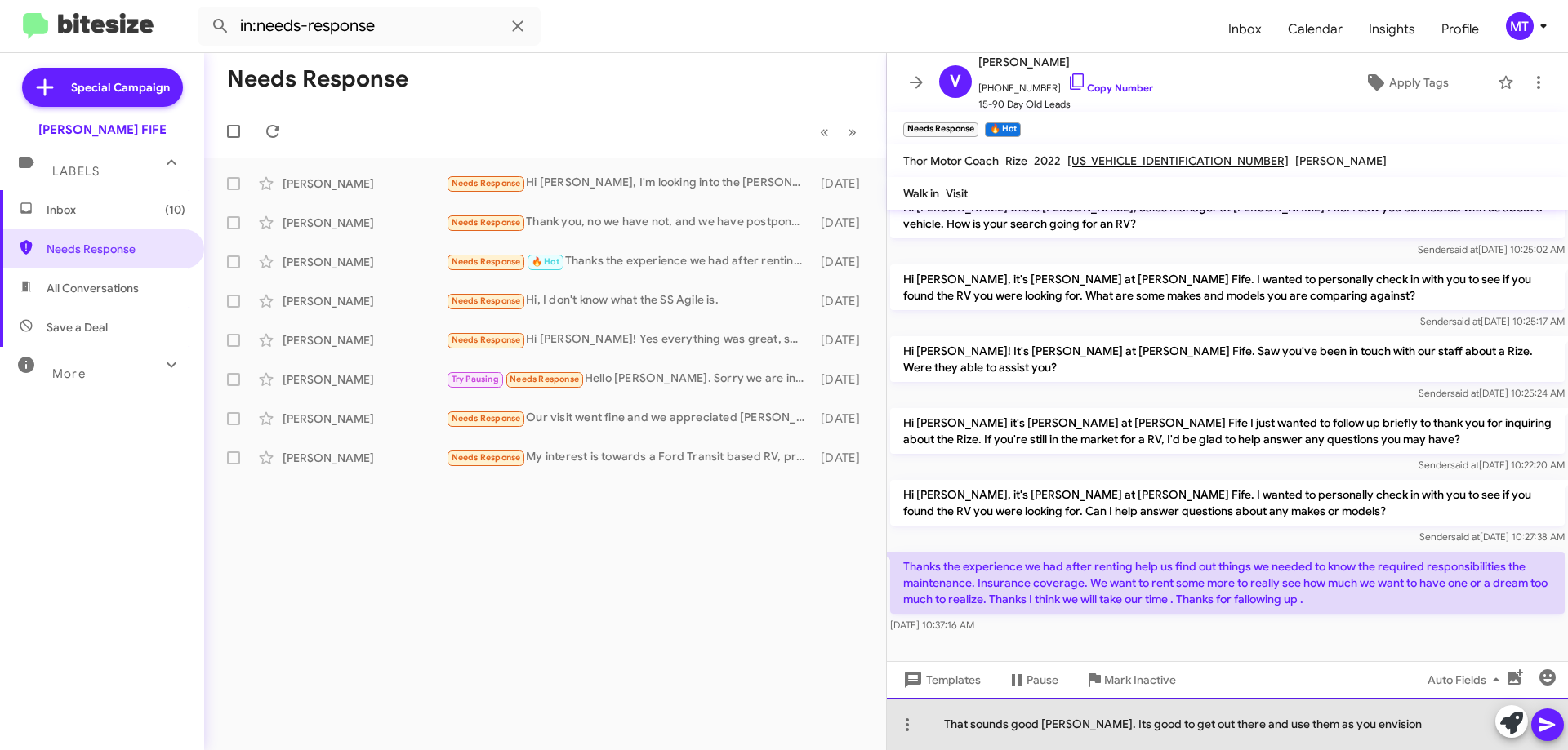
click at [1399, 727] on div "That sounds good [PERSON_NAME]. Its good to get out there and use them as you e…" at bounding box center [1227, 725] width 681 height 53
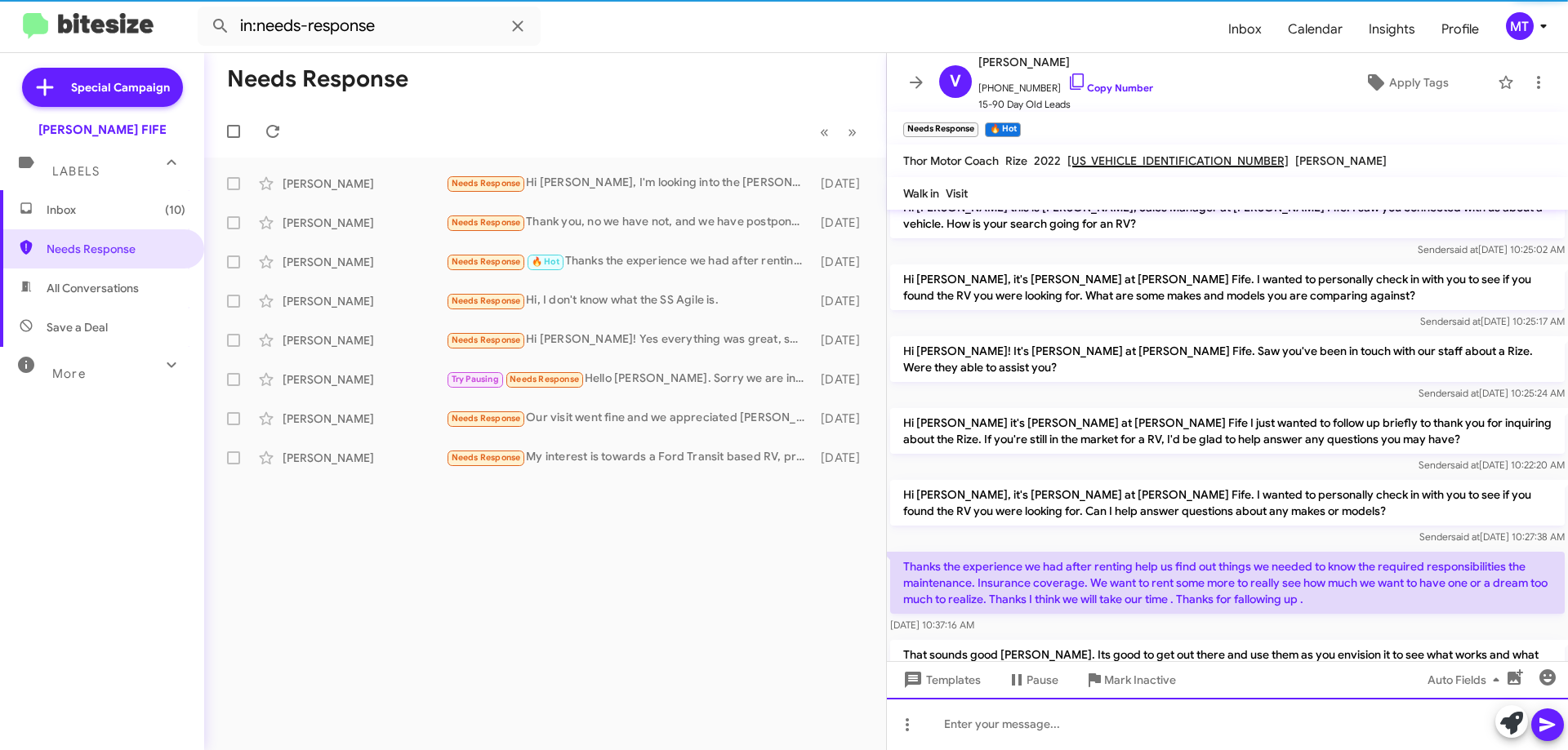
scroll to position [96, 0]
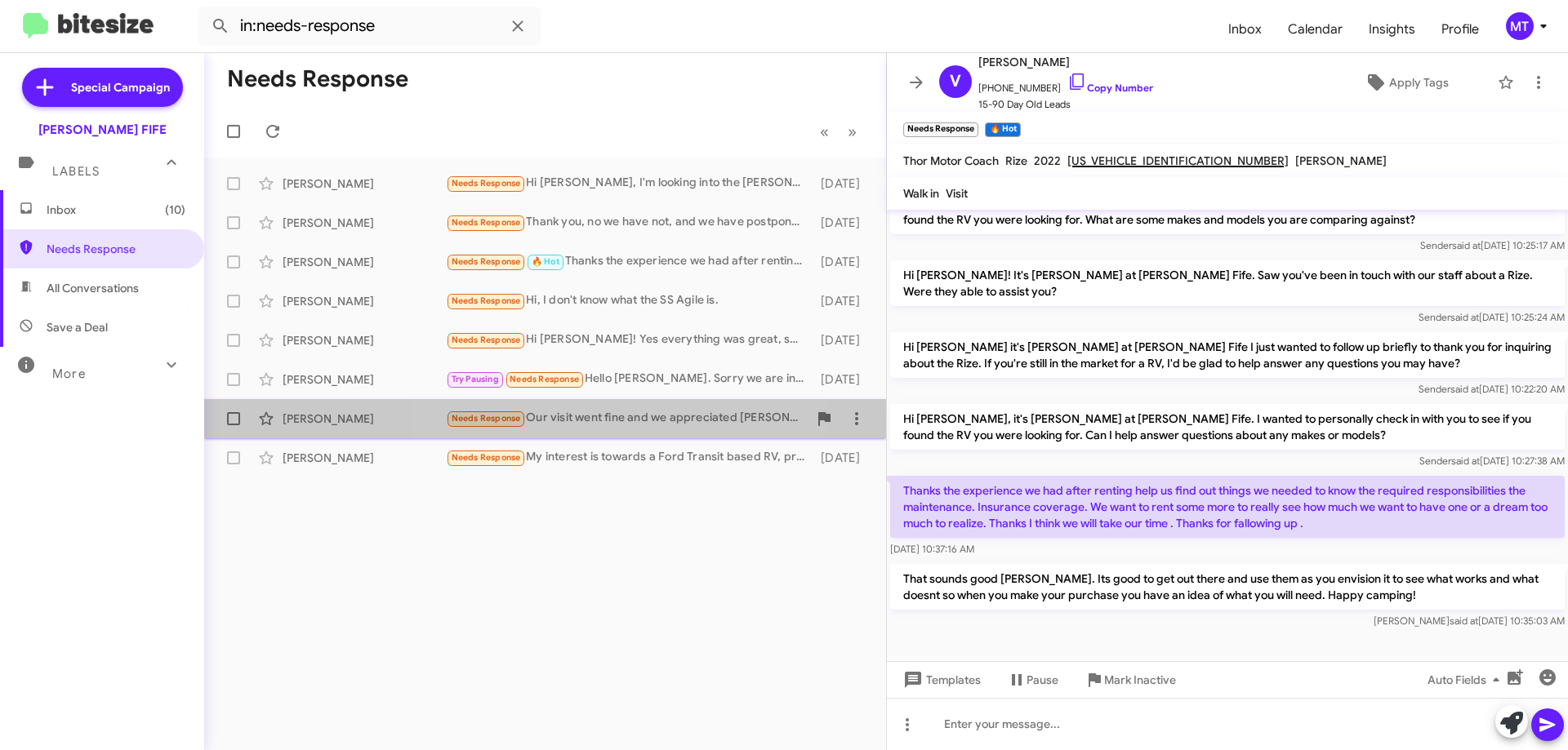
click at [595, 425] on div "Needs Response Our visit went fine and we appreciated [PERSON_NAME]'s hospitali…" at bounding box center [627, 418] width 362 height 19
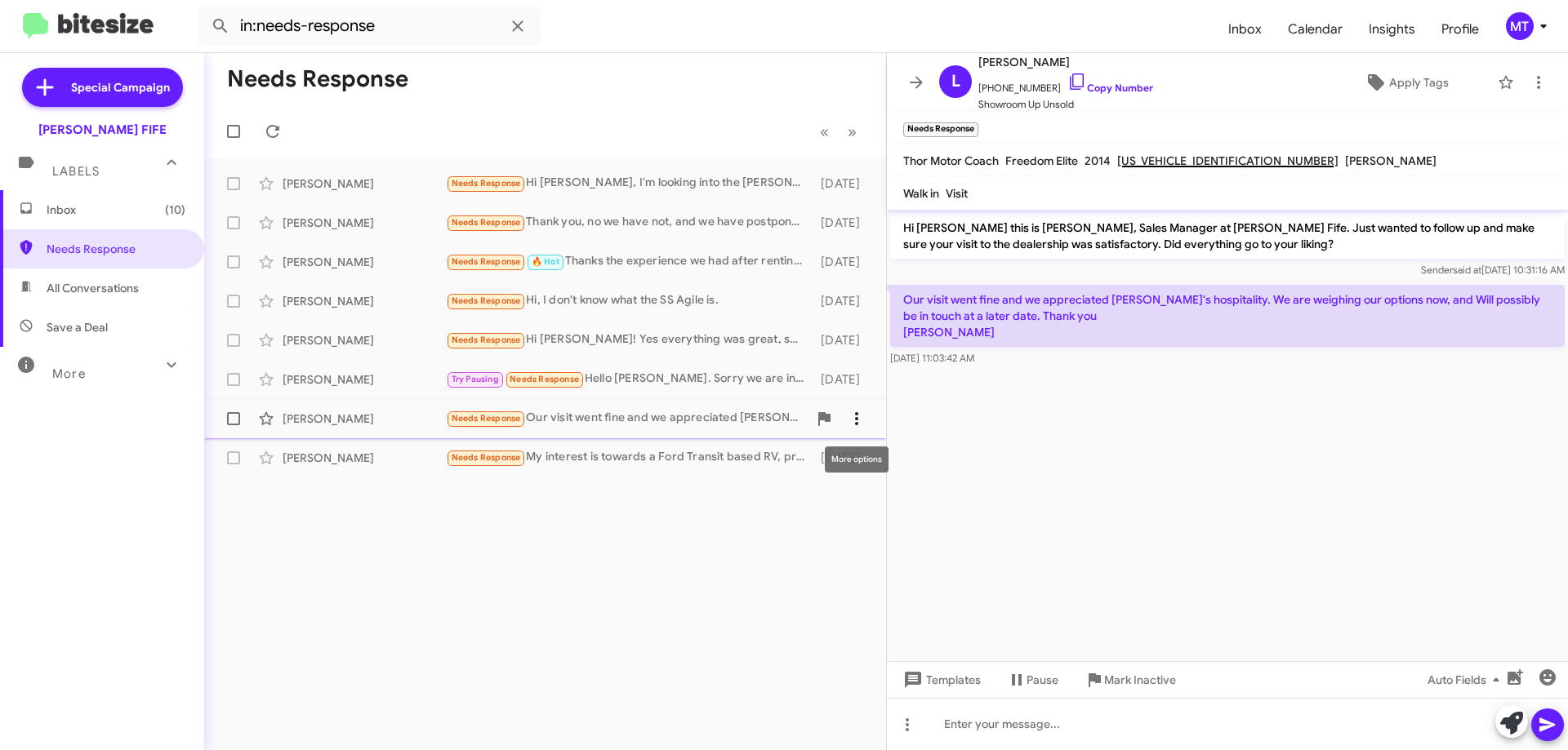
click at [857, 419] on icon at bounding box center [857, 419] width 4 height 13
click at [837, 506] on span "[PERSON_NAME] as responded" at bounding box center [776, 499] width 167 height 39
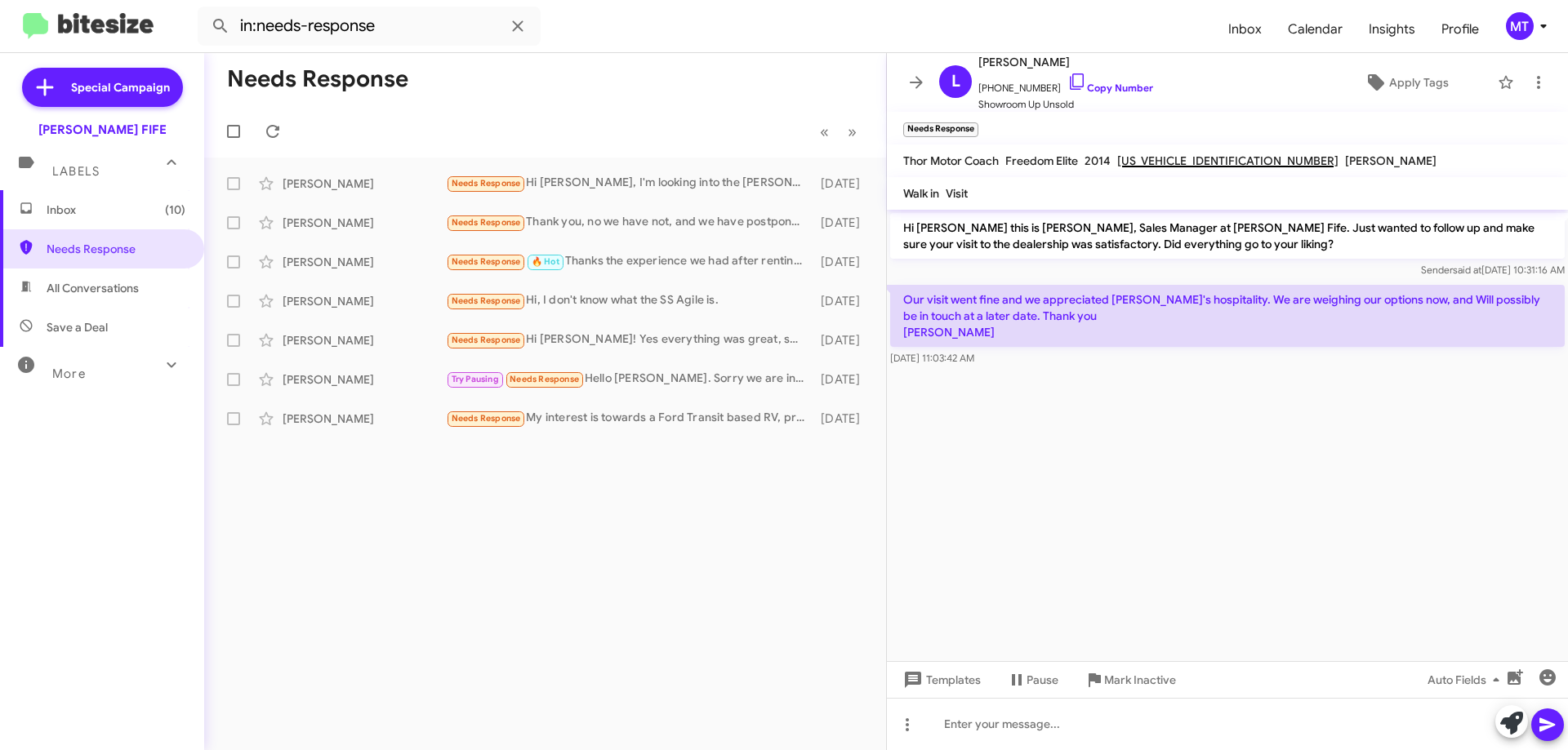
click at [646, 446] on div "Needs Response « Previous » Next [PERSON_NAME] Needs Response Hi [PERSON_NAME],…" at bounding box center [545, 401] width 682 height 697
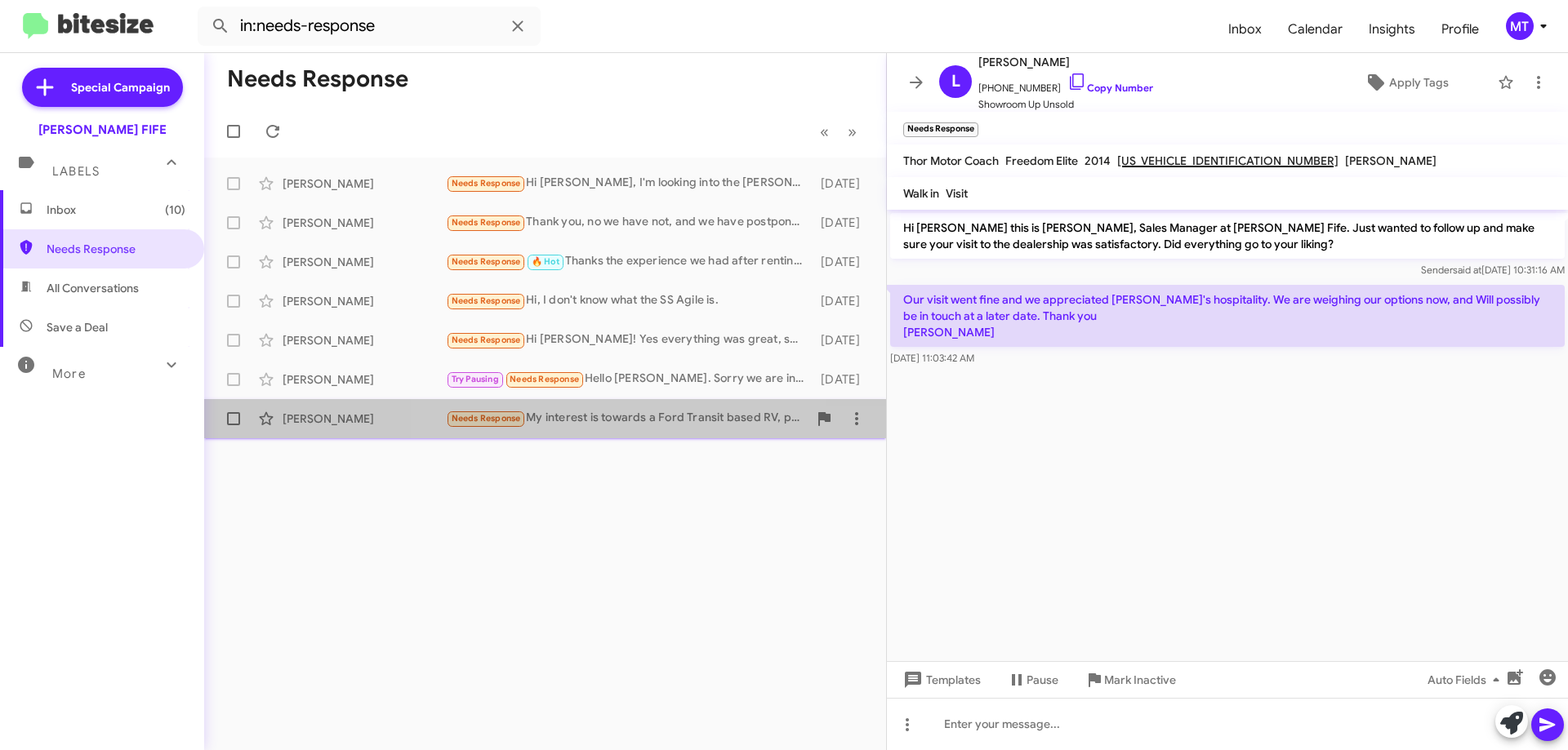
click at [648, 435] on span "[PERSON_NAME] Needs Response My interest is towards a Ford Transit based RV, pr…" at bounding box center [545, 419] width 682 height 39
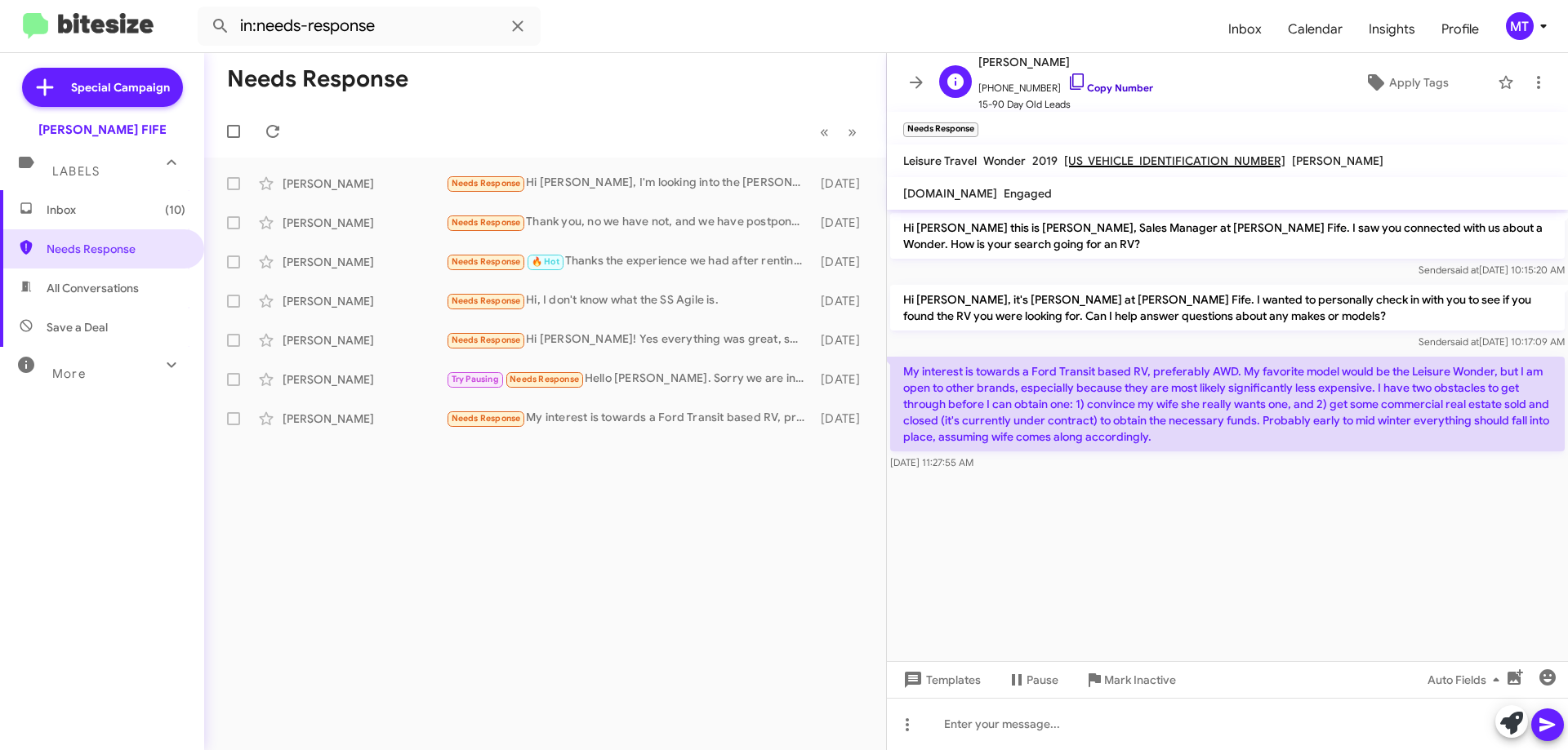
click at [1112, 91] on link "Copy Number" at bounding box center [1110, 87] width 85 height 12
click at [725, 617] on div "Needs Response « Previous » Next [PERSON_NAME] Needs Response Hi [PERSON_NAME],…" at bounding box center [545, 401] width 682 height 697
click at [745, 601] on div "Needs Response « Previous » Next [PERSON_NAME] Needs Response Hi [PERSON_NAME],…" at bounding box center [545, 401] width 682 height 697
click at [725, 588] on div "Needs Response « Previous » Next [PERSON_NAME] Needs Response Hi [PERSON_NAME],…" at bounding box center [545, 401] width 682 height 697
click at [1127, 545] on cdk-virtual-scroll-viewport "Hi [PERSON_NAME] this is [PERSON_NAME], Sales Manager at [PERSON_NAME] Fife. I …" at bounding box center [1227, 435] width 681 height 451
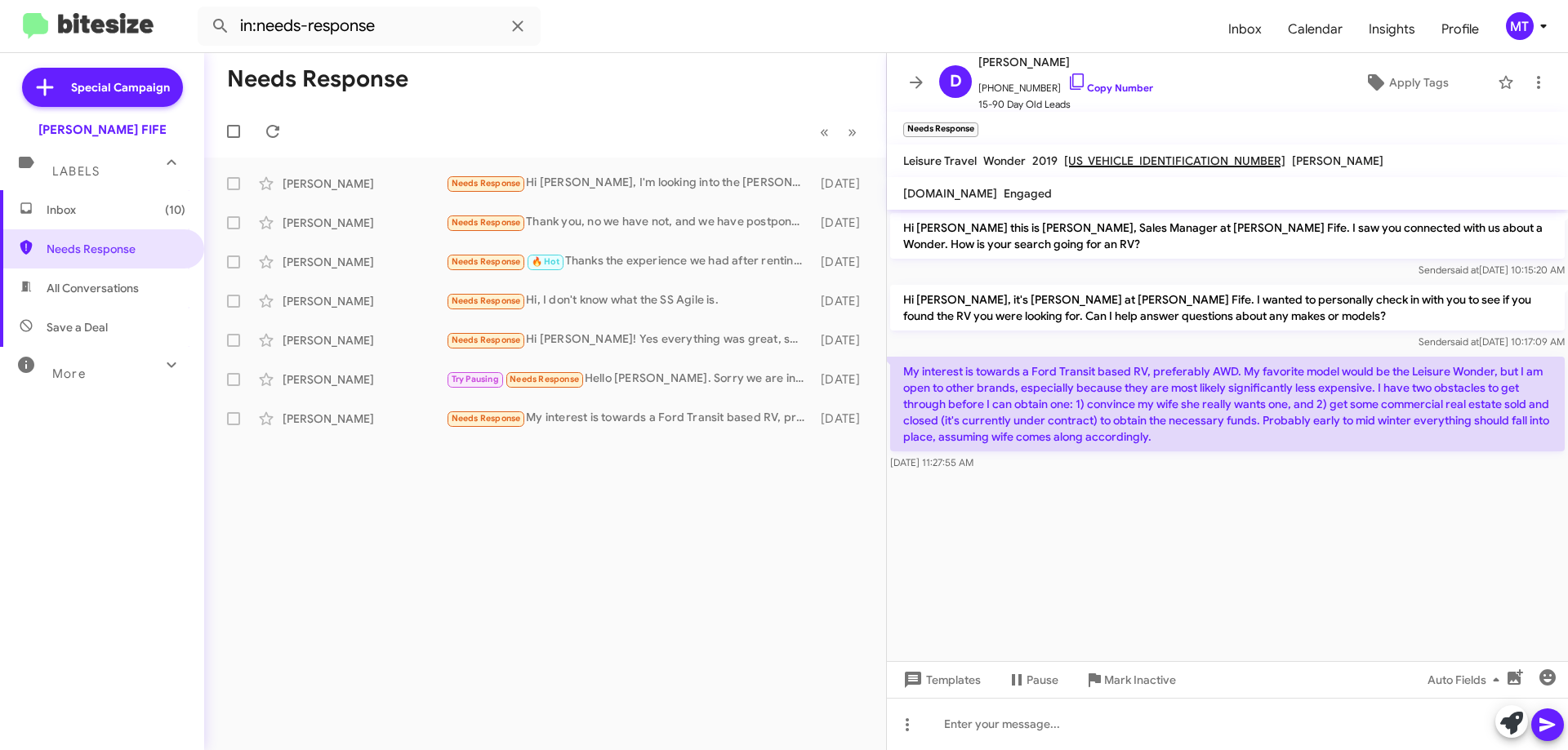
click at [1127, 545] on cdk-virtual-scroll-viewport "Hi [PERSON_NAME] this is [PERSON_NAME], Sales Manager at [PERSON_NAME] Fife. I …" at bounding box center [1227, 435] width 681 height 451
click at [1167, 448] on p "My interest is towards a Ford Transit based RV, preferably AWD. My favorite mod…" at bounding box center [1227, 404] width 674 height 94
click at [1148, 441] on p "My interest is towards a Ford Transit based RV, preferably AWD. My favorite mod…" at bounding box center [1227, 404] width 674 height 94
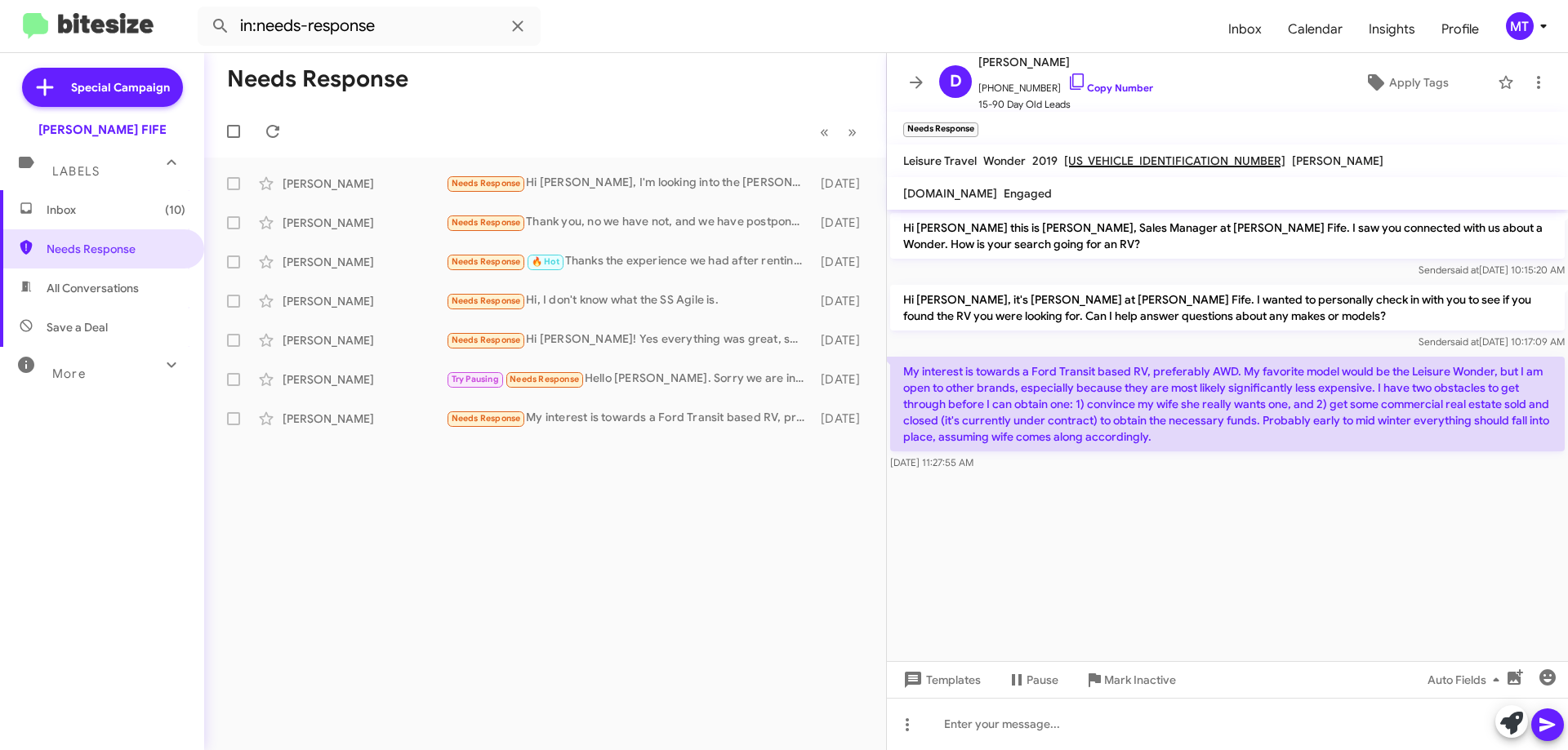
click at [1148, 441] on p "My interest is towards a Ford Transit based RV, preferably AWD. My favorite mod…" at bounding box center [1227, 404] width 674 height 94
click at [1116, 87] on link "Copy Number" at bounding box center [1110, 87] width 85 height 12
copy p "My interest is towards a Ford Transit based RV, preferably AWD. My favorite mod…"
click at [853, 424] on icon at bounding box center [857, 419] width 20 height 20
click at [816, 502] on span "[PERSON_NAME] as responded" at bounding box center [776, 499] width 167 height 39
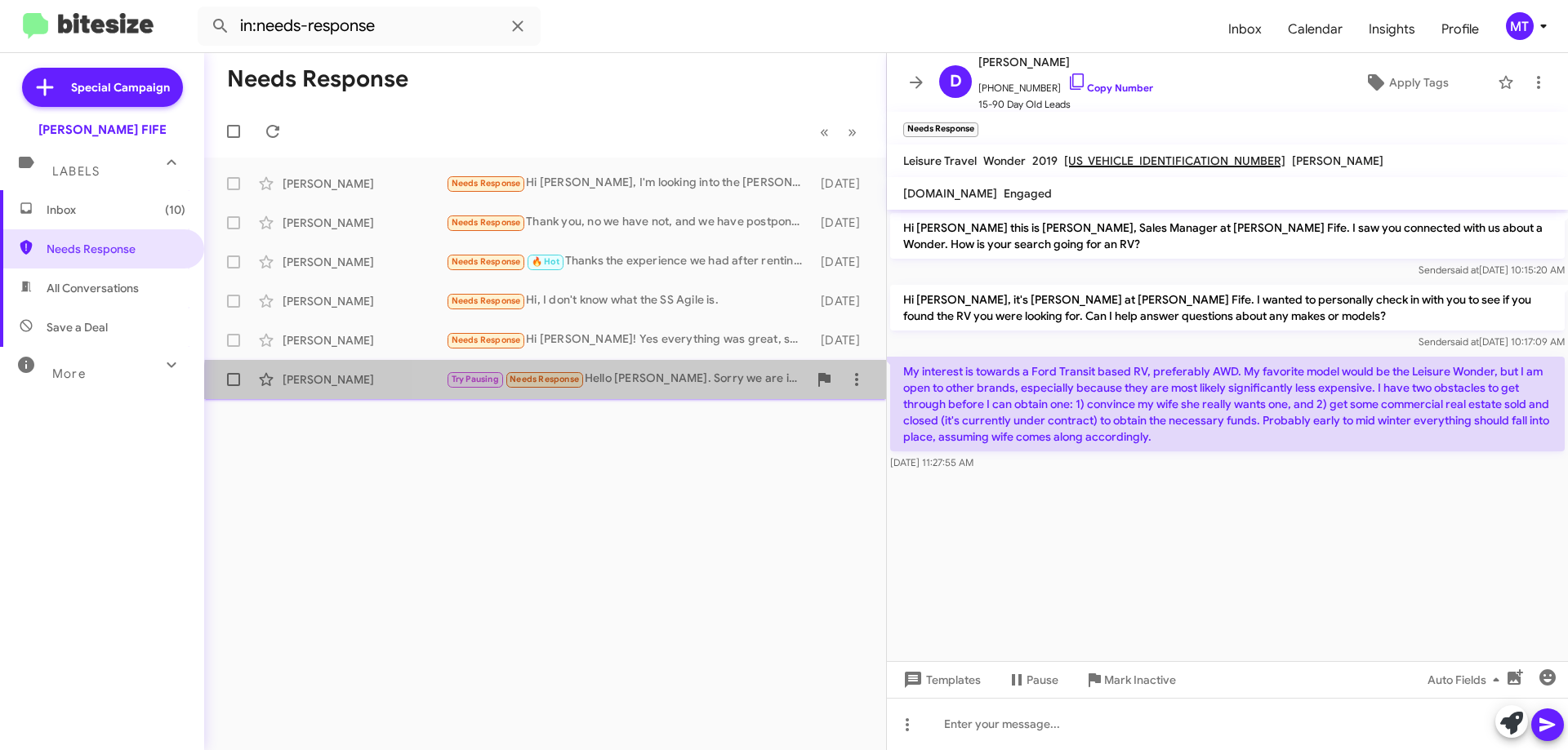
click at [693, 392] on div "[PERSON_NAME] Try Pausing Needs Response Hello [PERSON_NAME]. Sorry we are in […" at bounding box center [545, 380] width 656 height 33
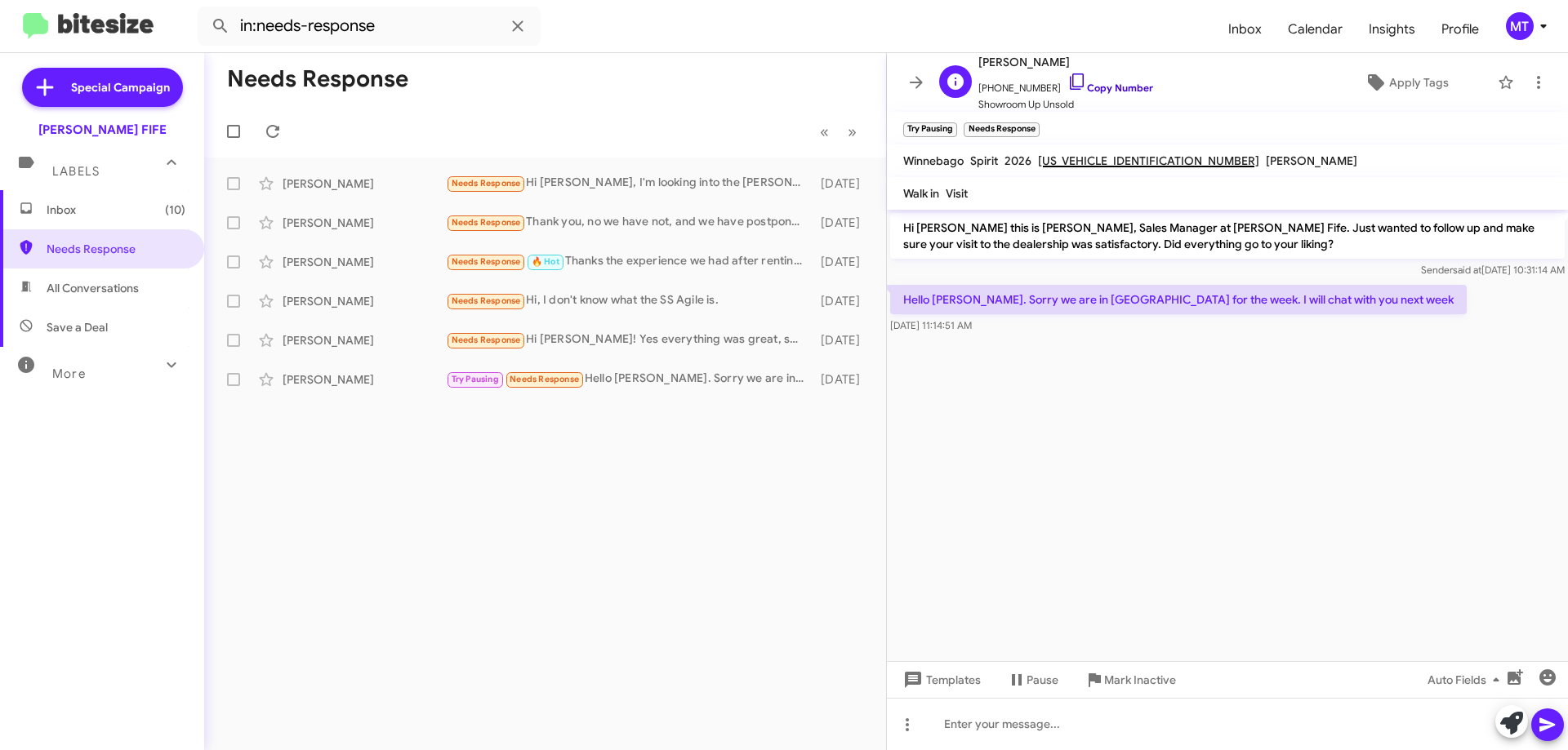
click at [1110, 86] on link "Copy Number" at bounding box center [1110, 87] width 85 height 12
click at [1136, 492] on cdk-virtual-scroll-viewport "Hi [PERSON_NAME] this is [PERSON_NAME], Sales Manager at [PERSON_NAME] Fife. Ju…" at bounding box center [1227, 435] width 681 height 451
click at [85, 246] on span "Needs Response" at bounding box center [115, 249] width 139 height 16
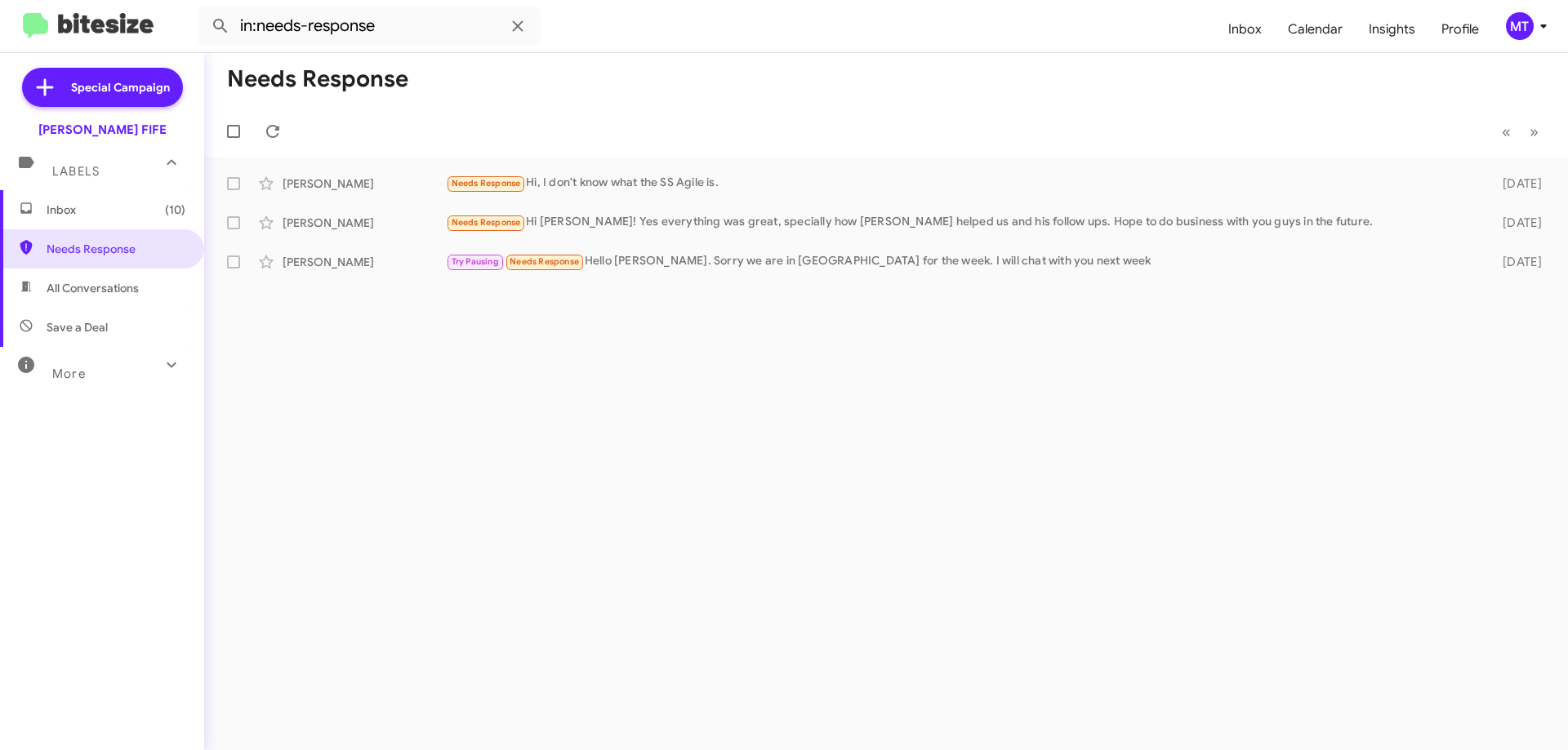
drag, startPoint x: 864, startPoint y: 451, endPoint x: 1017, endPoint y: 350, distance: 183.3
click at [886, 433] on div "Needs Response « Previous » Next [PERSON_NAME] Needs Response Hi, I don't know …" at bounding box center [886, 401] width 1364 height 697
click at [1543, 267] on icon at bounding box center [1539, 262] width 20 height 20
click at [1495, 346] on span "[PERSON_NAME] as responded" at bounding box center [1458, 343] width 167 height 39
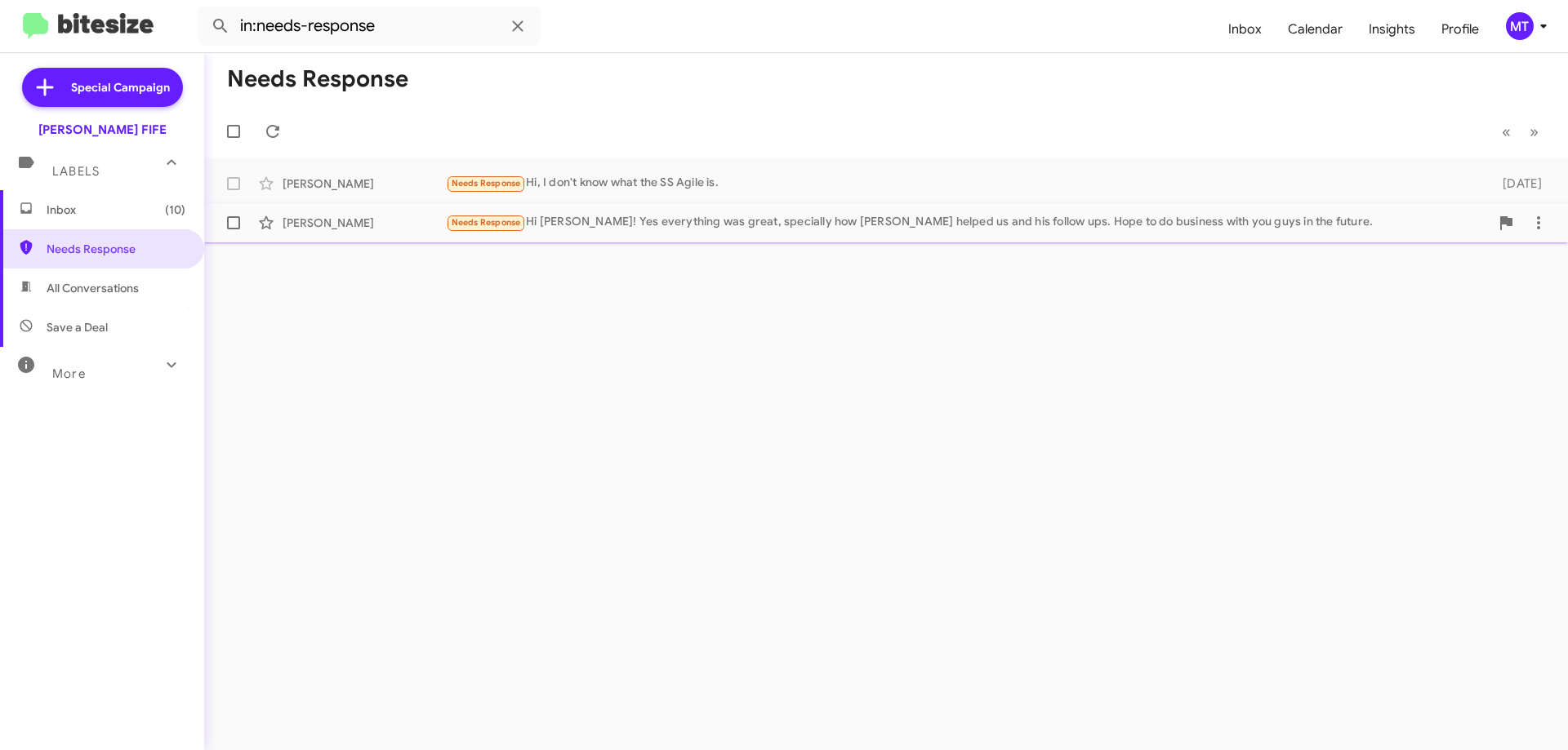
click at [646, 214] on div "Needs Response Hi [PERSON_NAME]! Yes everything was great, specially how [PERSO…" at bounding box center [968, 222] width 1044 height 19
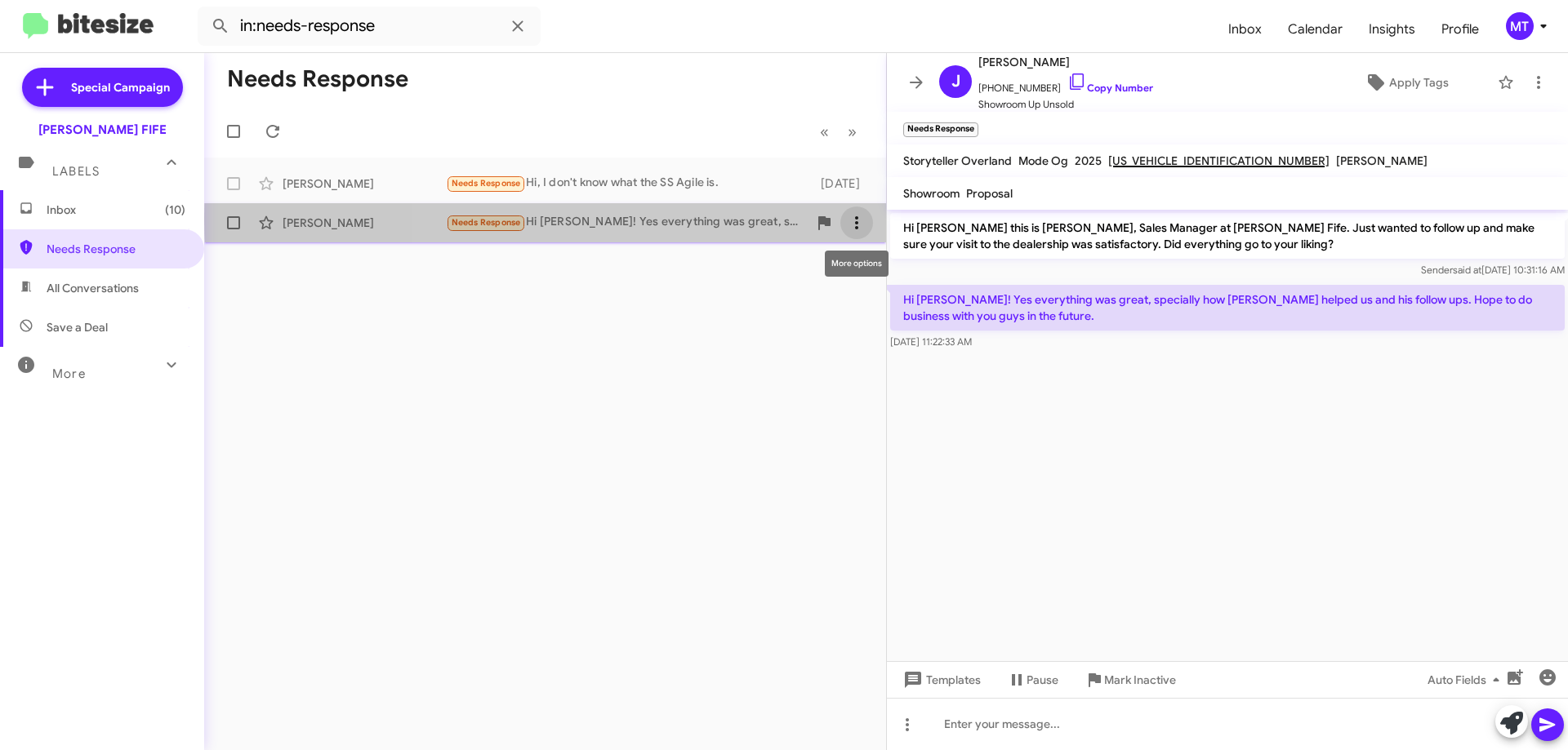
click at [858, 220] on icon at bounding box center [857, 223] width 20 height 20
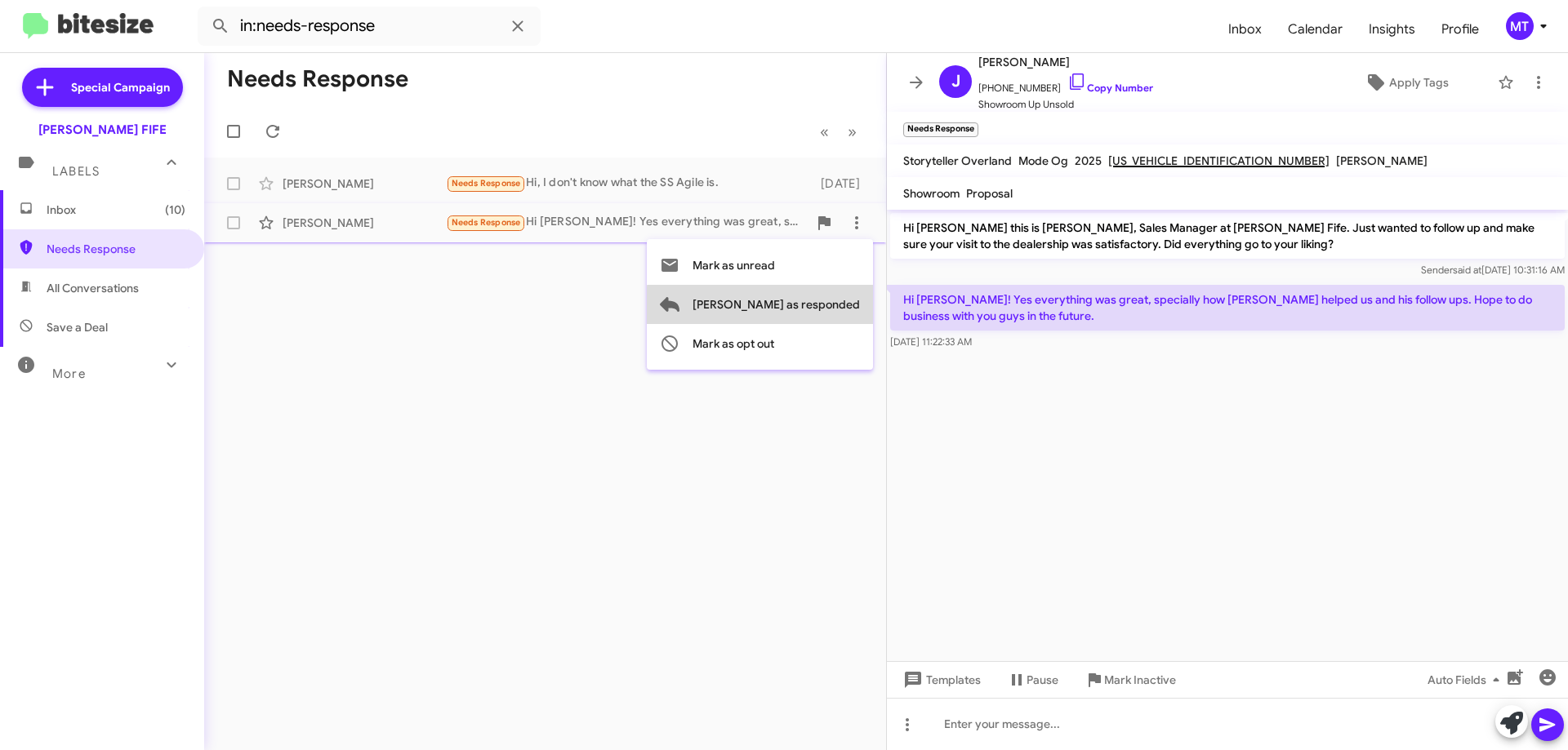
click at [838, 306] on span "[PERSON_NAME] as responded" at bounding box center [776, 304] width 167 height 39
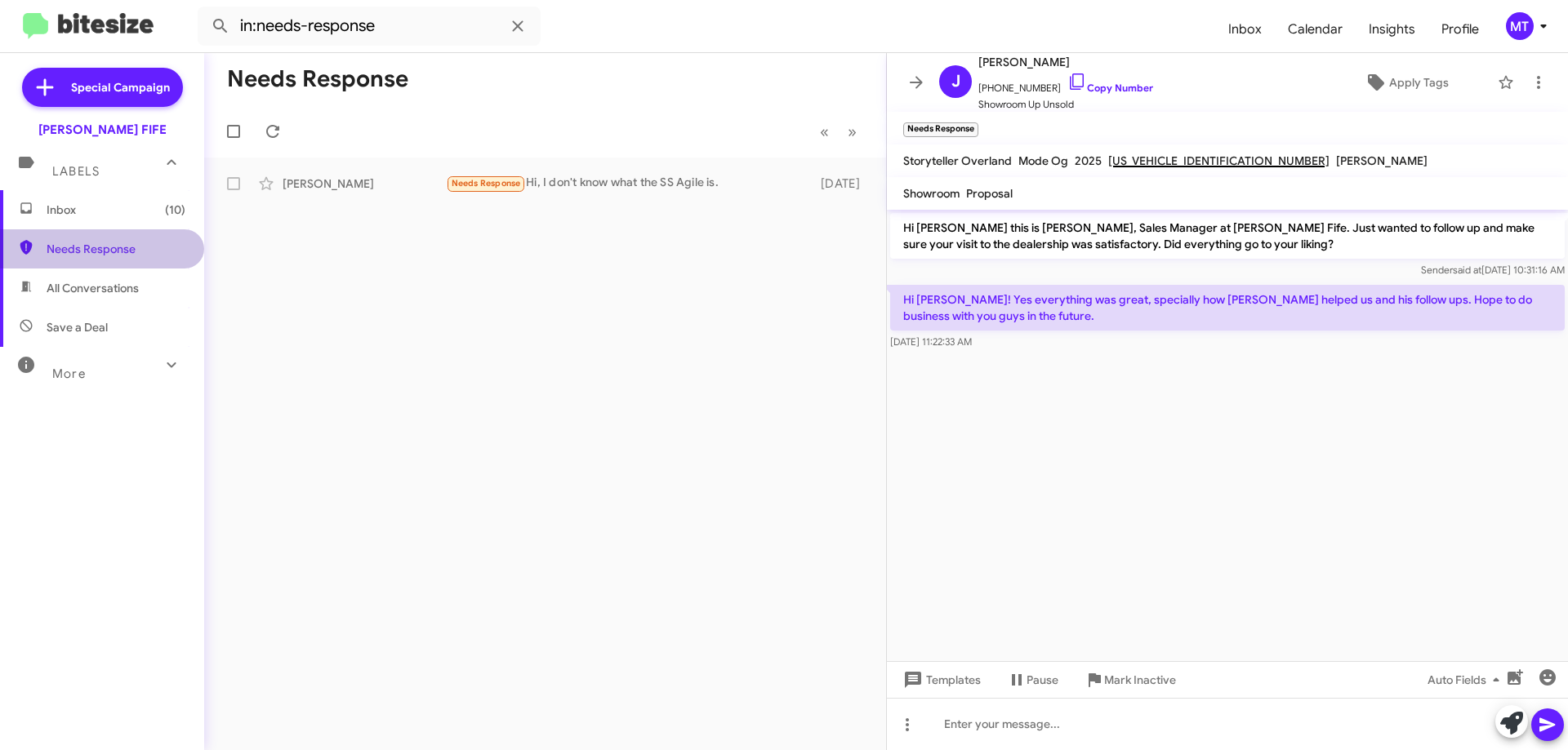
click at [122, 241] on span "Needs Response" at bounding box center [115, 249] width 139 height 16
